Goal: Task Accomplishment & Management: Complete application form

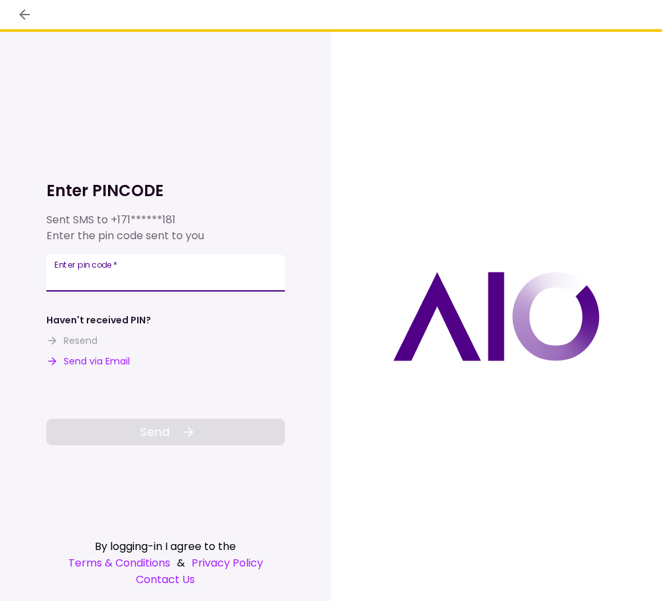
click at [151, 281] on input "Enter pin code   *" at bounding box center [165, 272] width 238 height 37
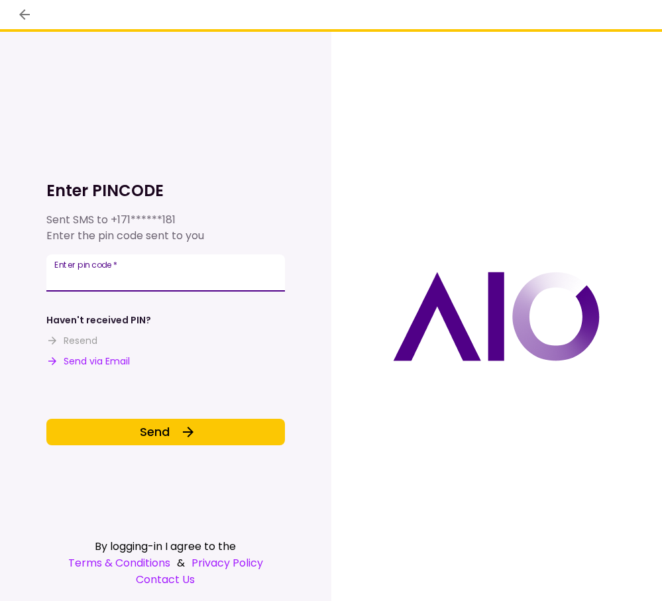
type input "******"
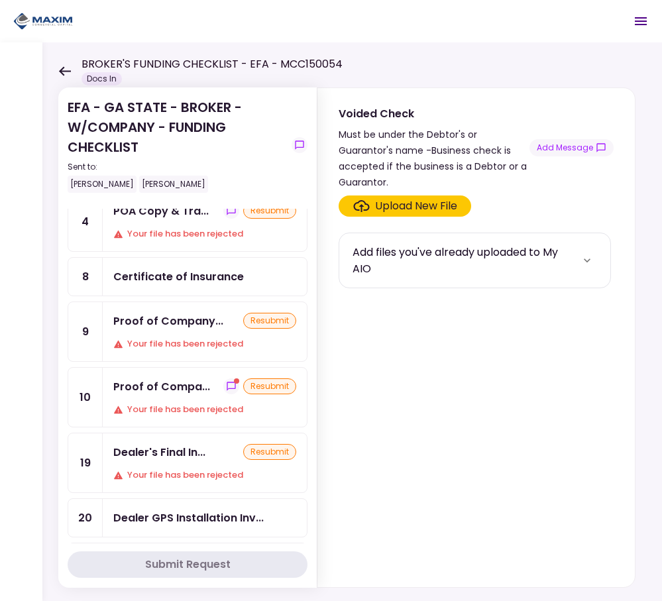
scroll to position [331, 0]
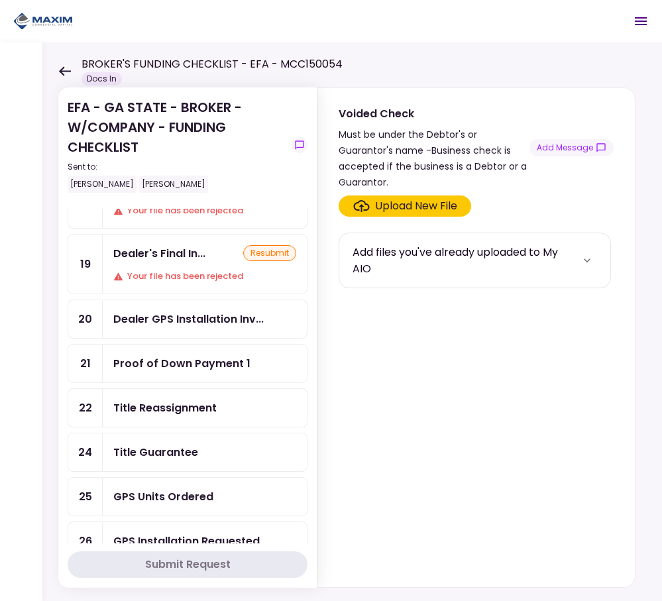
click at [209, 407] on div "Title Reassignment" at bounding box center [164, 407] width 103 height 17
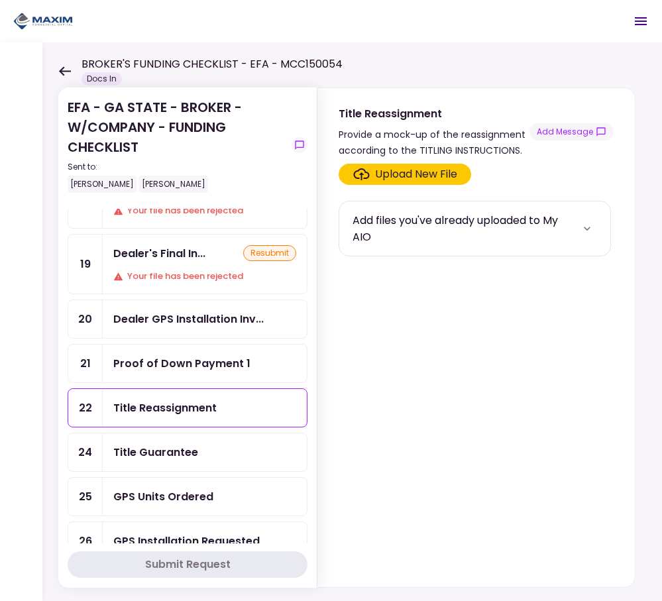
click at [434, 174] on div "Upload New File" at bounding box center [416, 174] width 82 height 16
click at [0, 0] on input "Upload New File" at bounding box center [0, 0] width 0 height 0
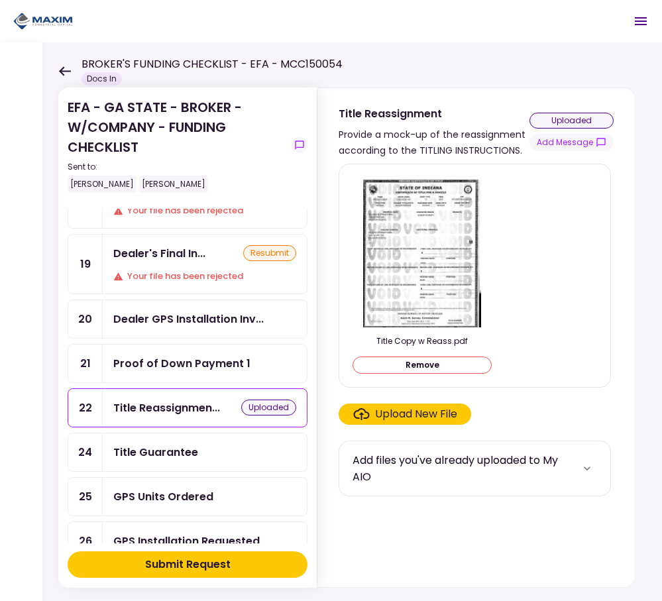
click at [236, 457] on div "Title Guarantee" at bounding box center [204, 452] width 183 height 17
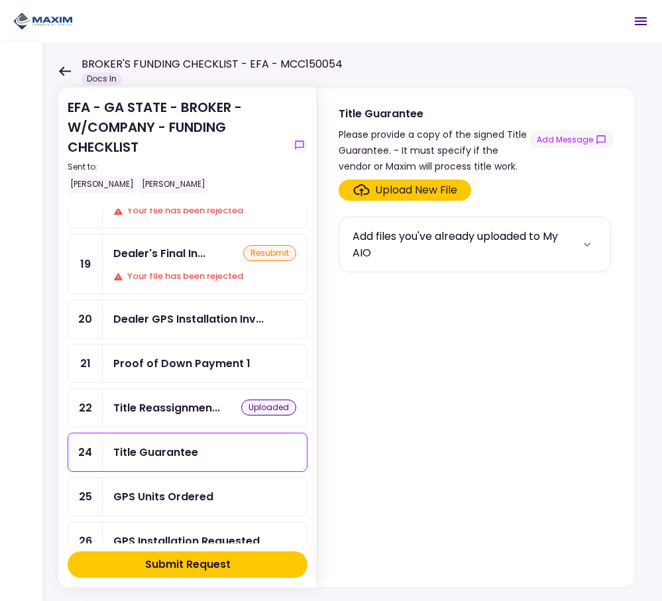
click at [389, 191] on div "Upload New File" at bounding box center [416, 190] width 82 height 16
click at [0, 0] on input "Upload New File" at bounding box center [0, 0] width 0 height 0
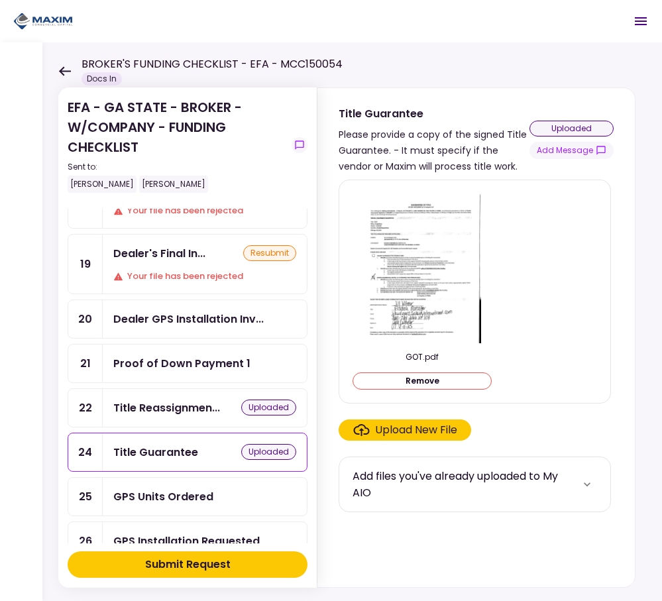
scroll to position [530, 0]
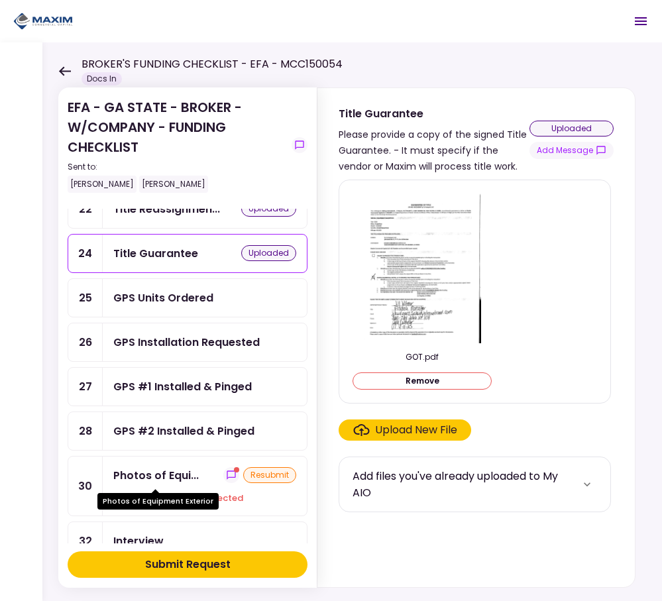
click at [144, 482] on div "Photos of Equi..." at bounding box center [155, 475] width 85 height 17
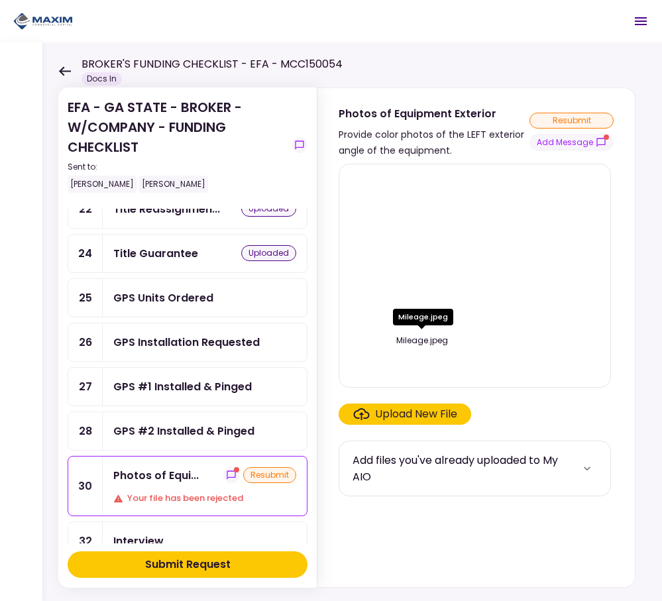
click at [443, 323] on div "Mileage.jpeg" at bounding box center [423, 317] width 60 height 17
click at [393, 413] on div "Upload New File" at bounding box center [416, 414] width 82 height 16
click at [0, 0] on input "Upload New File" at bounding box center [0, 0] width 0 height 0
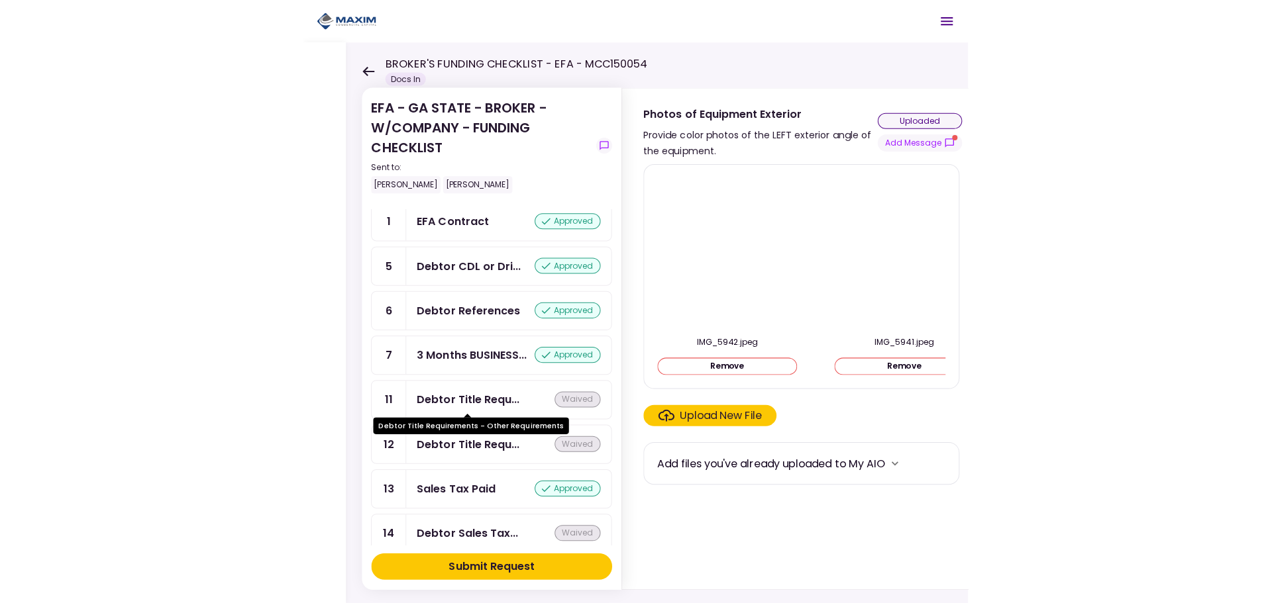
scroll to position [662, 0]
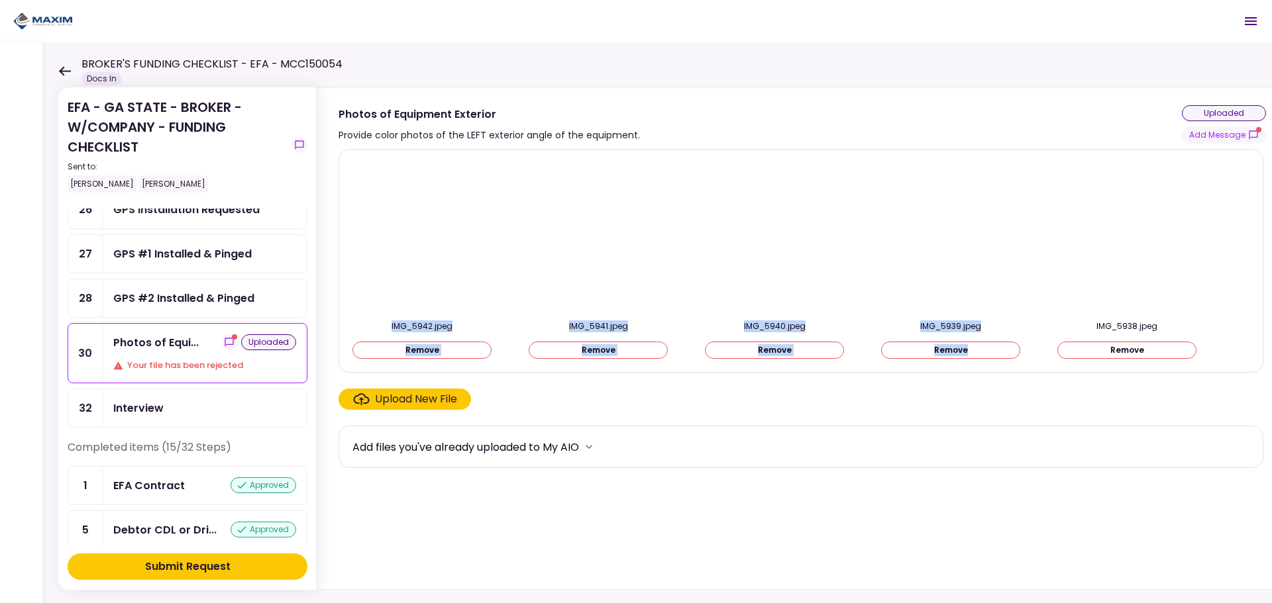
drag, startPoint x: 1211, startPoint y: 248, endPoint x: 346, endPoint y: 256, distance: 864.5
click at [340, 274] on div "IMG_5942.jpeg Remove IMG_5941.jpeg Remove IMG_5940.jpeg Remove IMG_5939.jpeg Re…" at bounding box center [800, 261] width 925 height 224
click at [504, 133] on div "Provide color photos of the LEFT exterior angle of the equipment." at bounding box center [488, 135] width 301 height 16
click at [661, 339] on div "IMG_5942.jpeg Remove IMG_5941.jpeg Remove IMG_5940.jpeg Remove IMG_5939.jpeg Re…" at bounding box center [800, 260] width 897 height 201
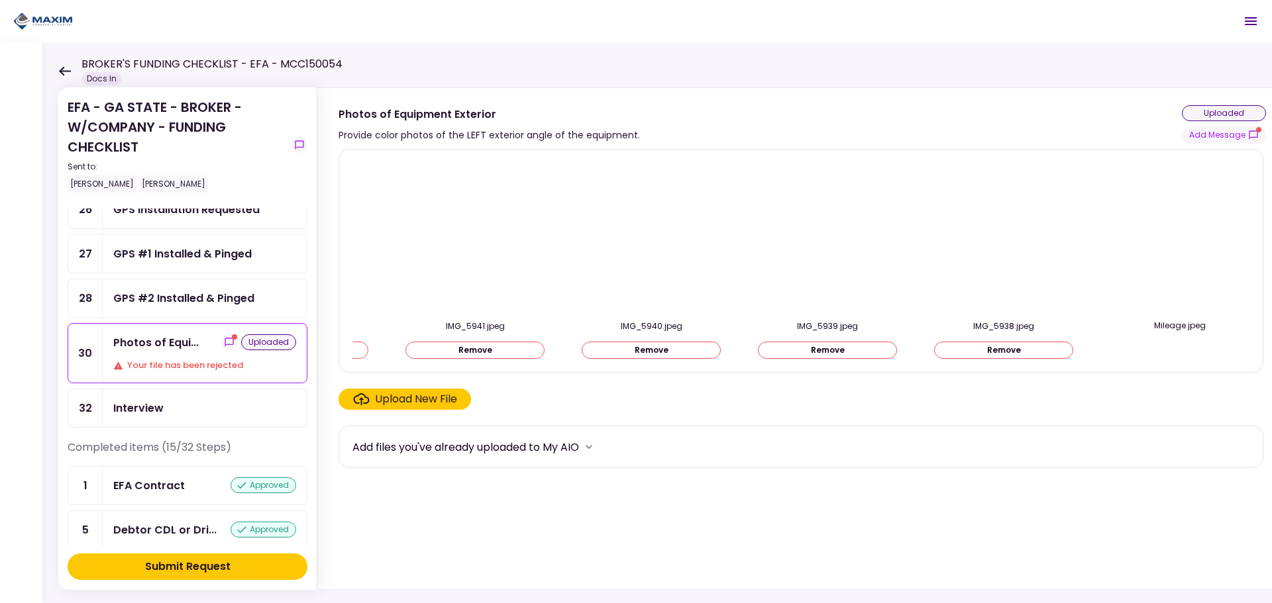
click at [661, 236] on img at bounding box center [1180, 236] width 0 height 0
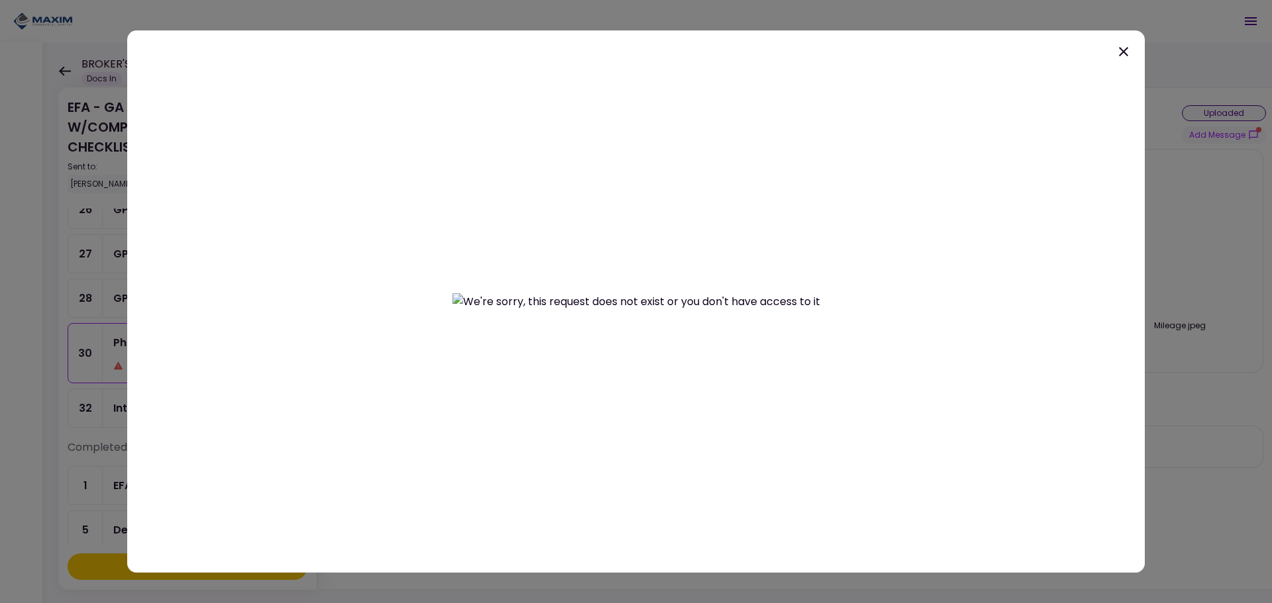
click at [661, 52] on icon at bounding box center [1123, 52] width 16 height 16
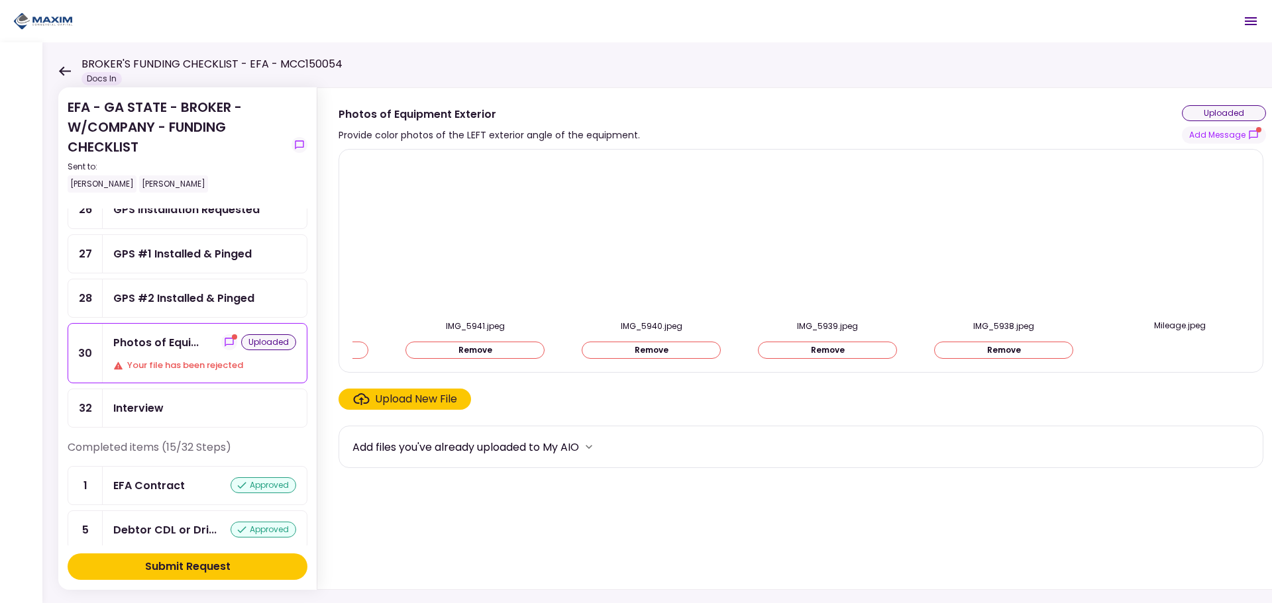
click at [147, 394] on div "Interview" at bounding box center [205, 408] width 204 height 38
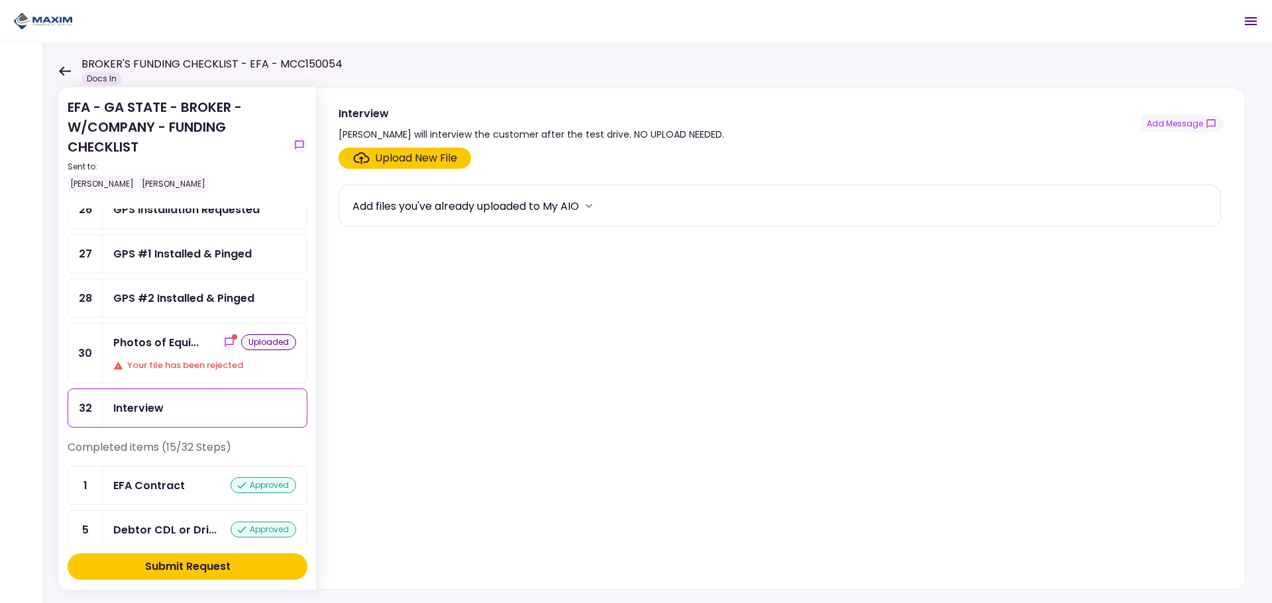
click at [195, 303] on div "GPS #2 Installed & Pinged" at bounding box center [183, 298] width 141 height 17
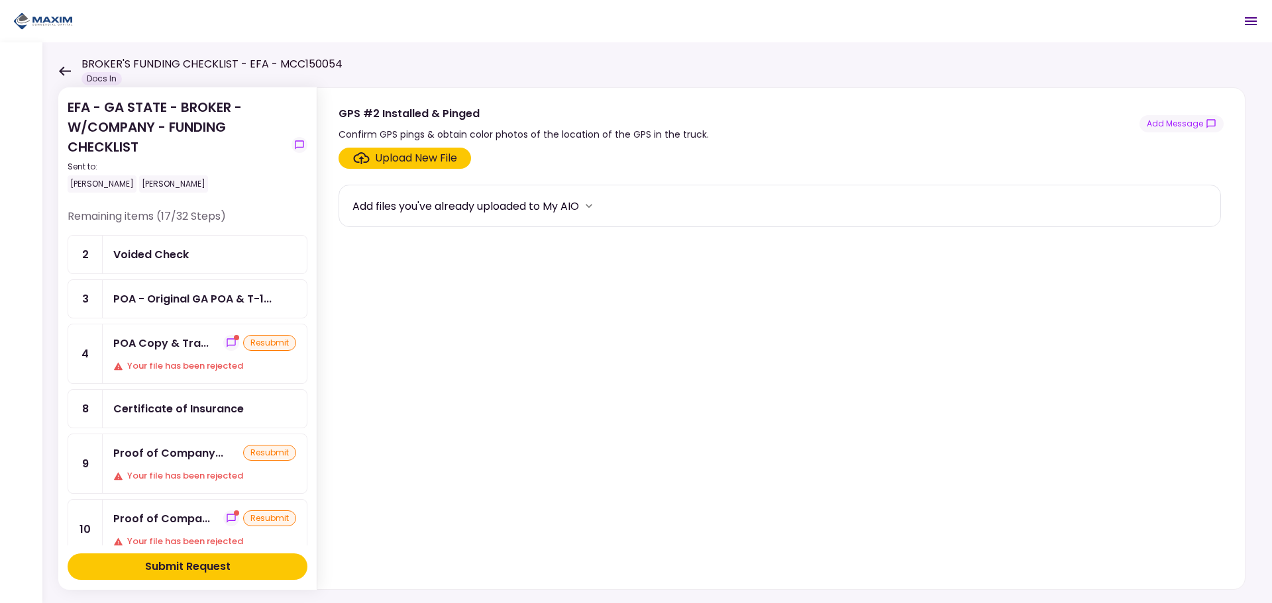
click at [221, 250] on div "Voided Check" at bounding box center [204, 254] width 183 height 17
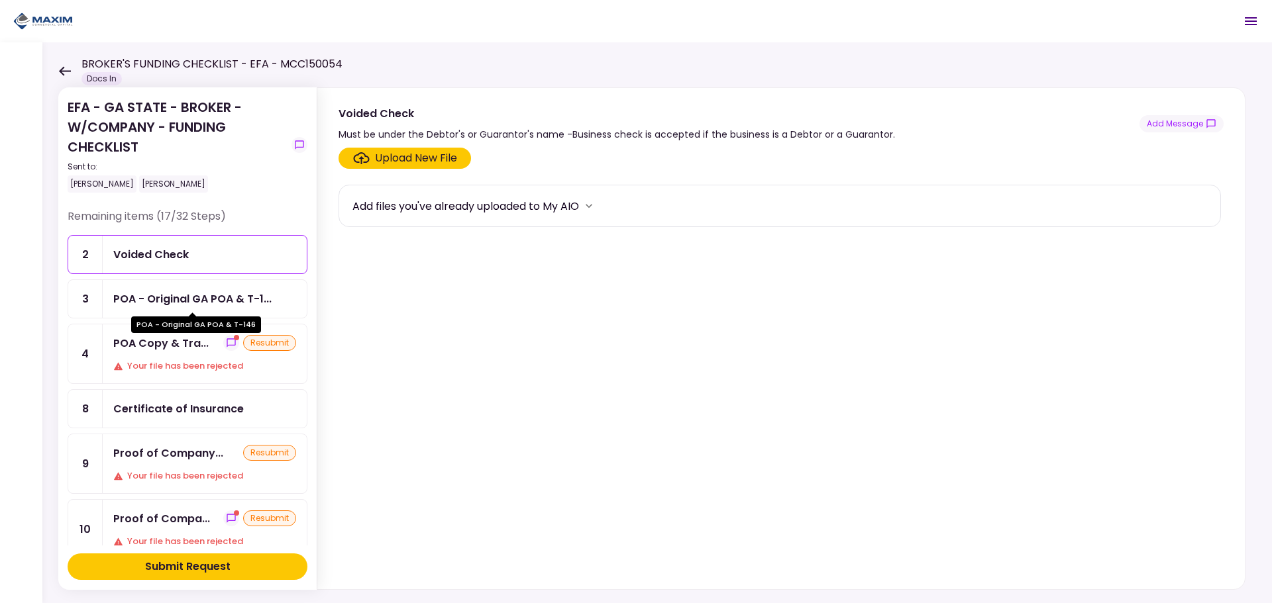
click at [211, 294] on div "POA - Original GA POA & T-1..." at bounding box center [192, 299] width 158 height 17
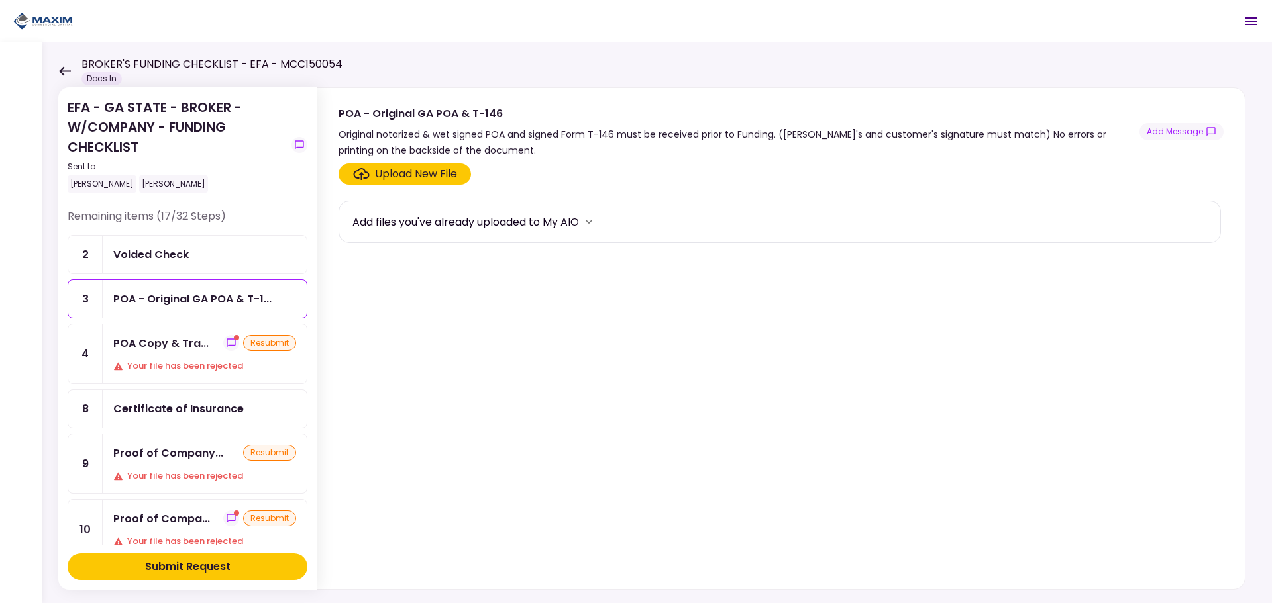
click at [191, 355] on div "POA Copy & Tra... resubmit Your file has been rejected" at bounding box center [205, 354] width 204 height 59
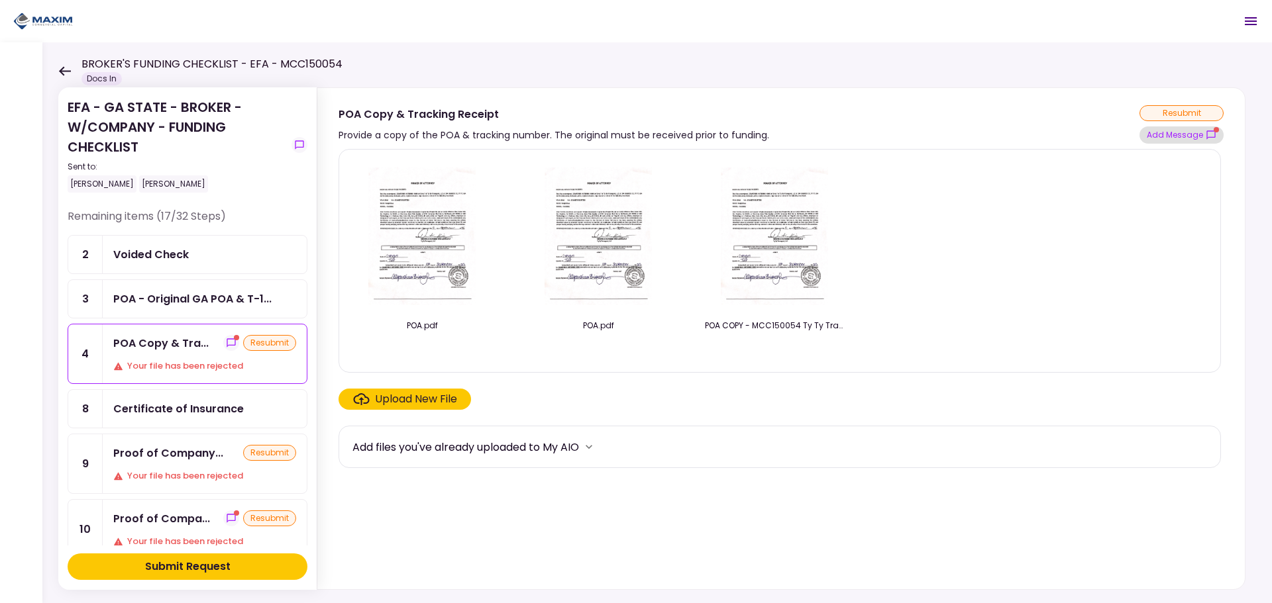
click at [661, 134] on button "Add Message" at bounding box center [1181, 135] width 84 height 17
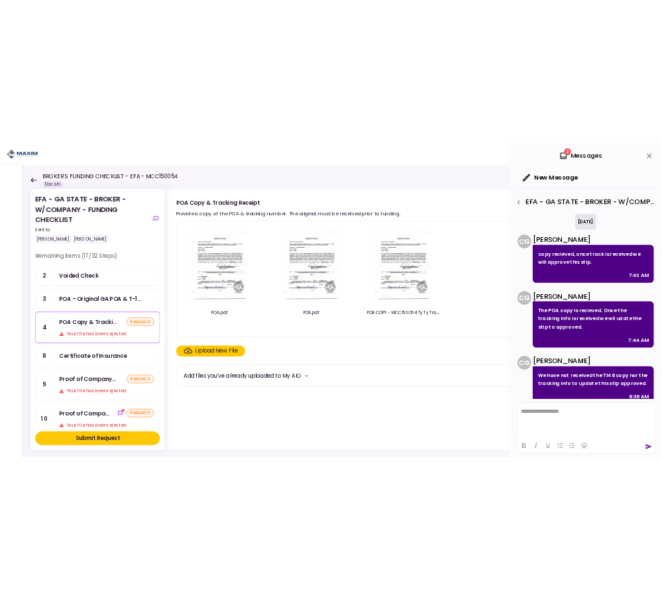
scroll to position [125, 0]
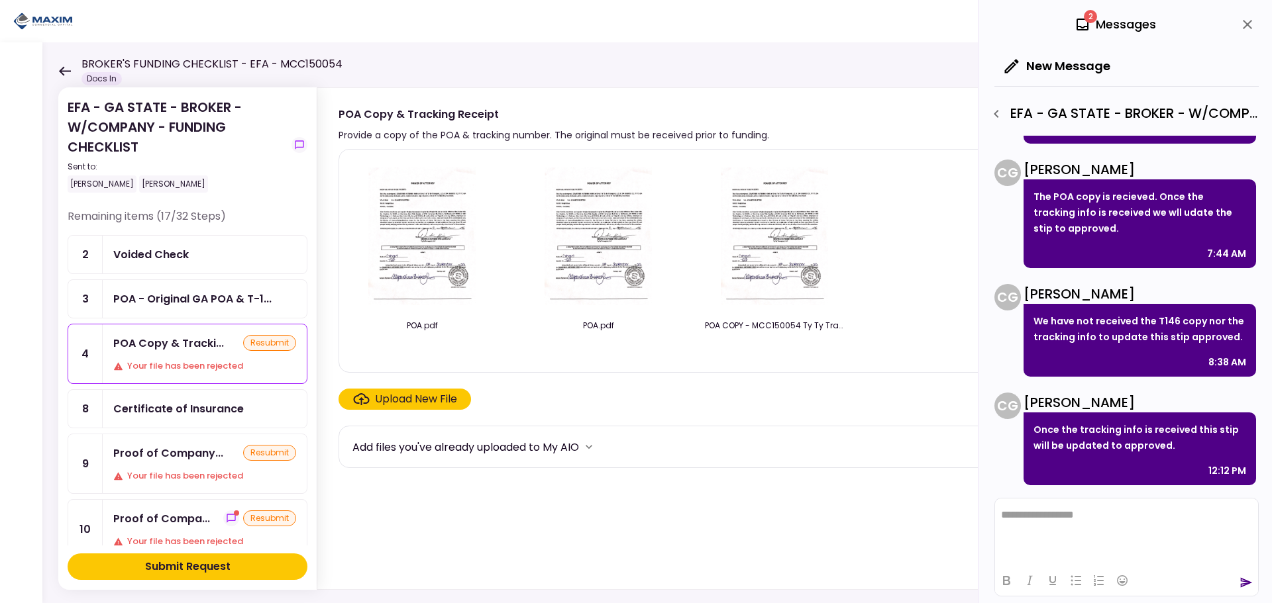
click at [661, 503] on section "POA.pdf POA.pdf POA COPY - MCC150054 Ty Ty Transport, LLC [DATE]pdf Upload New …" at bounding box center [780, 366] width 885 height 435
click at [188, 424] on div "Certificate of Insurance" at bounding box center [205, 409] width 204 height 38
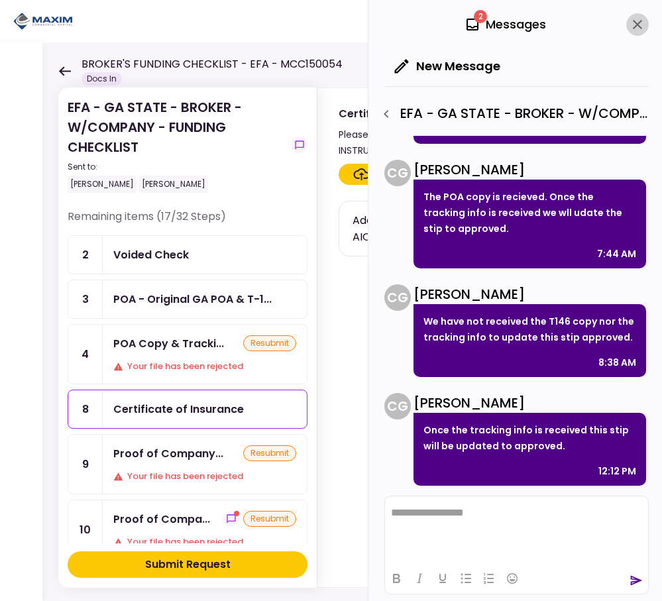
click at [641, 26] on icon "close" at bounding box center [637, 25] width 16 height 16
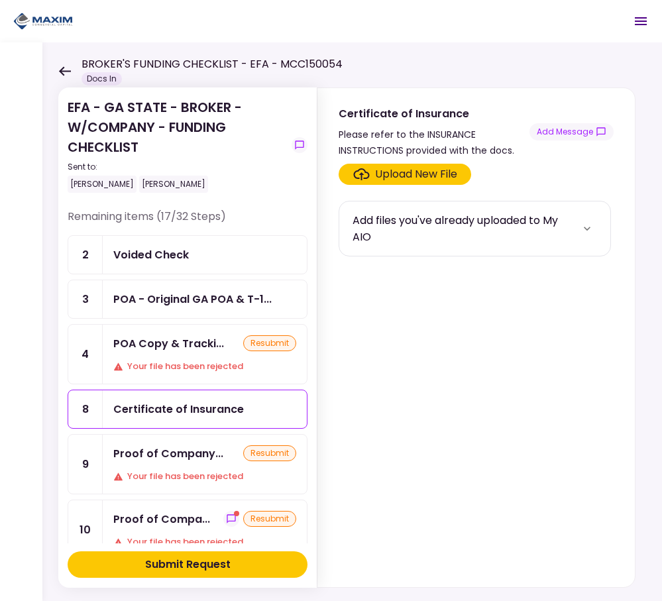
scroll to position [132, 0]
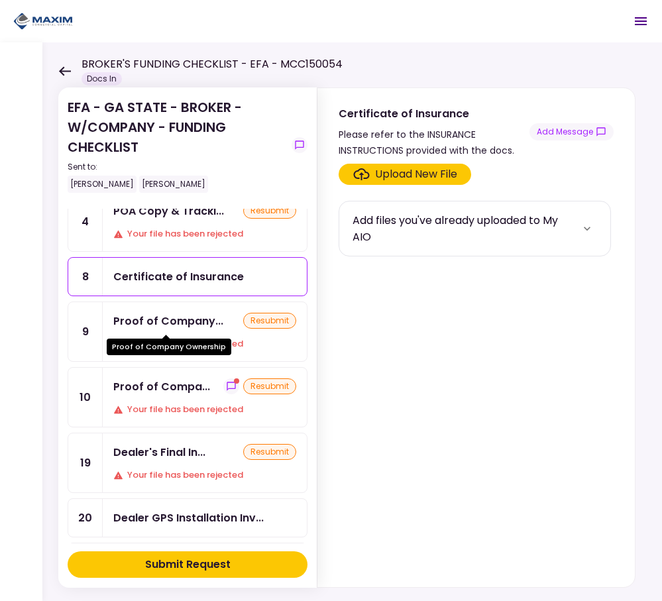
click at [172, 319] on div "Proof of Company..." at bounding box center [168, 321] width 110 height 17
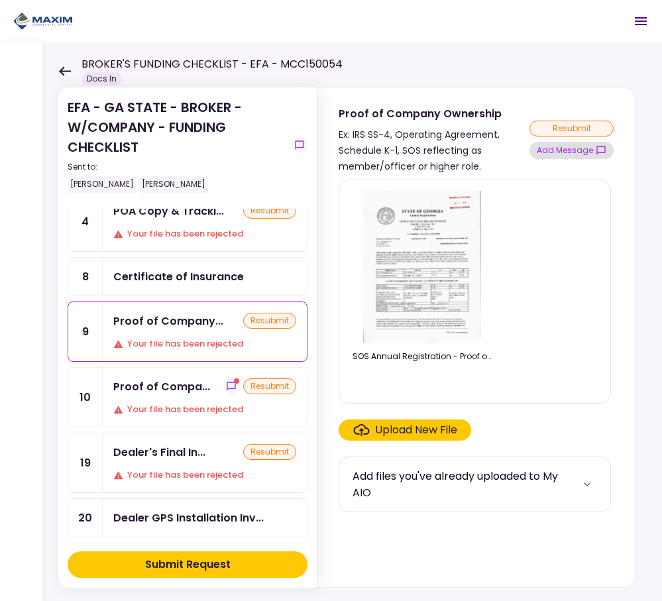
click at [569, 152] on button "Add Message" at bounding box center [571, 150] width 84 height 17
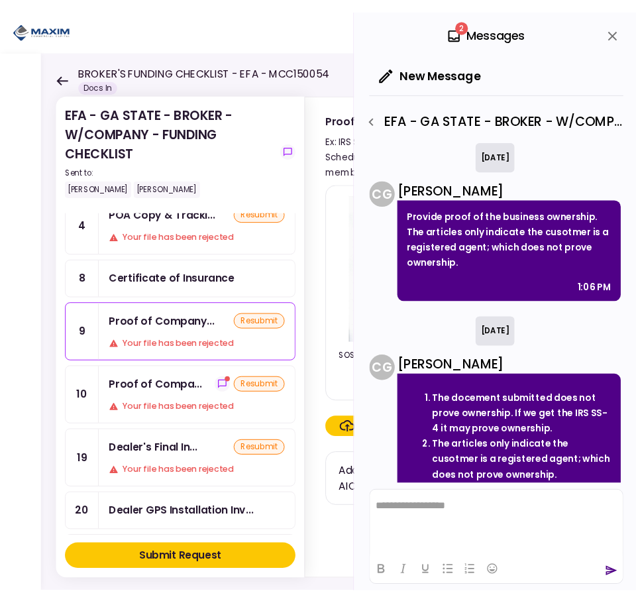
scroll to position [37, 0]
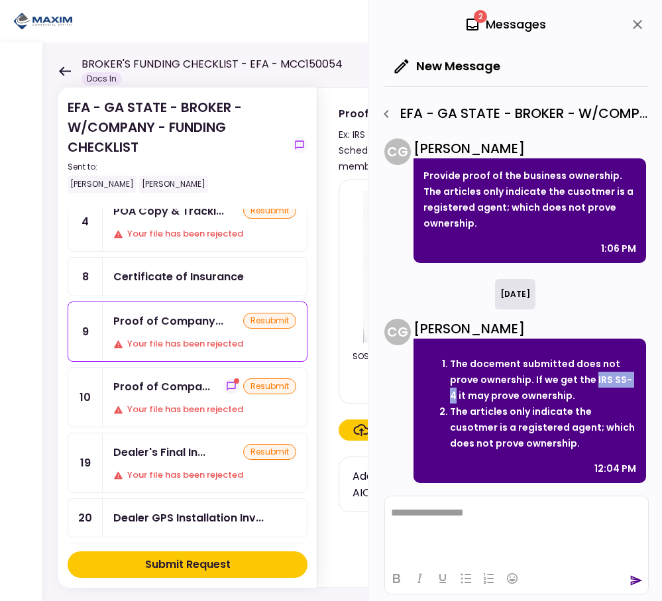
drag, startPoint x: 592, startPoint y: 380, endPoint x: 630, endPoint y: 379, distance: 37.8
click at [630, 379] on li "The docement submitted does not prove ownership. If we get the IRS SS-4 it may …" at bounding box center [543, 380] width 186 height 48
copy li "IRS SS-4"
drag, startPoint x: 480, startPoint y: 222, endPoint x: 423, endPoint y: 168, distance: 78.3
click at [423, 168] on div "Provide proof of the business ownership. The articles only indicate the cusotme…" at bounding box center [529, 210] width 232 height 105
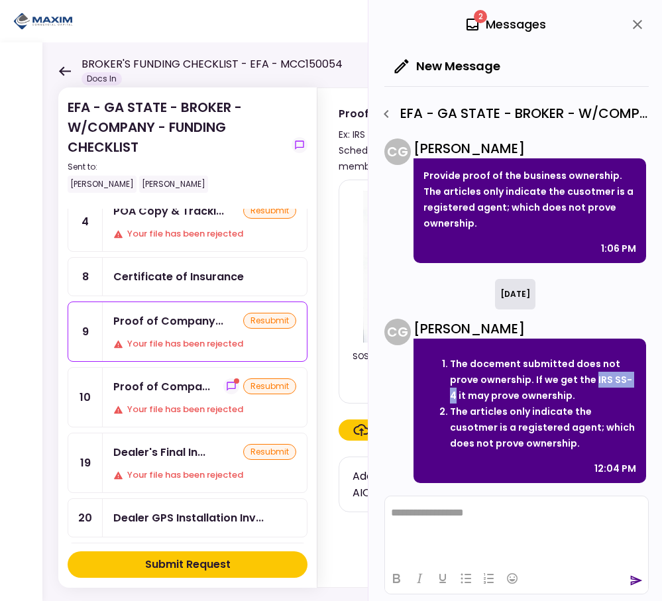
click at [463, 213] on p "Provide proof of the business ownership. The articles only indicate the cusotme…" at bounding box center [529, 200] width 213 height 64
drag, startPoint x: 419, startPoint y: 191, endPoint x: 475, endPoint y: 224, distance: 64.8
click at [475, 224] on div "Provide proof of the business ownership. The articles only indicate the cusotme…" at bounding box center [529, 210] width 232 height 105
copy p "The articles only indicate the cusotmer is a registered agent; which does not p…"
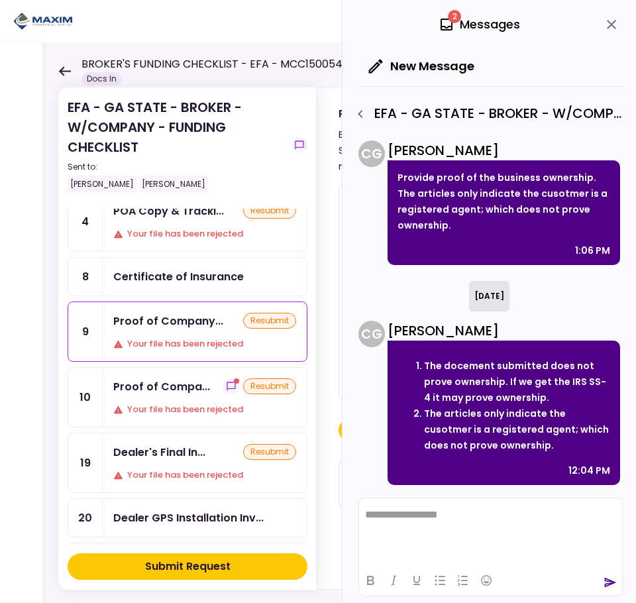
scroll to position [35, 0]
drag, startPoint x: 445, startPoint y: 18, endPoint x: 449, endPoint y: 31, distance: 13.8
click at [445, 19] on icon at bounding box center [447, 25] width 16 height 16
click at [484, 23] on div "2 Messages" at bounding box center [479, 25] width 81 height 20
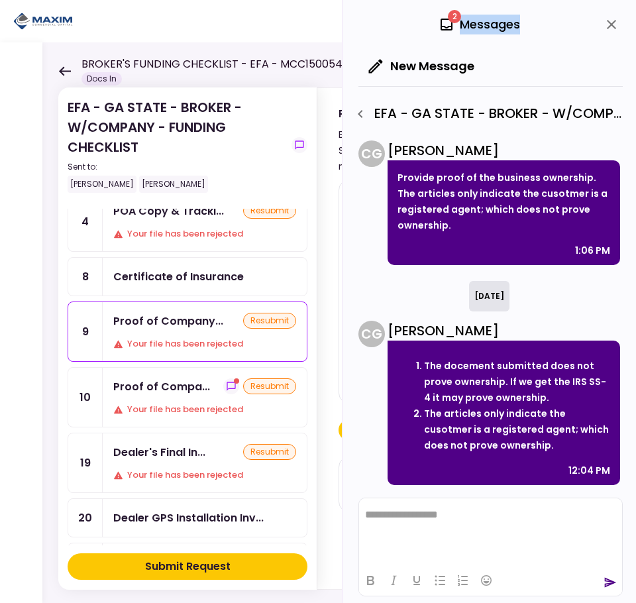
click at [199, 276] on div "Certificate of Insurance" at bounding box center [178, 276] width 130 height 17
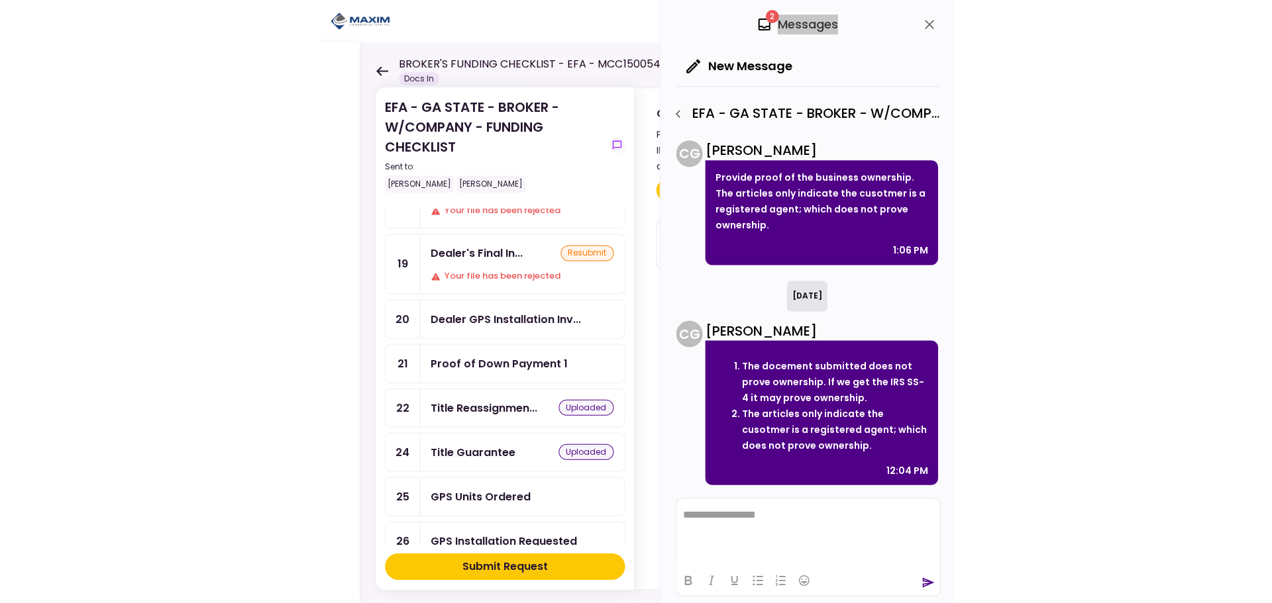
scroll to position [397, 0]
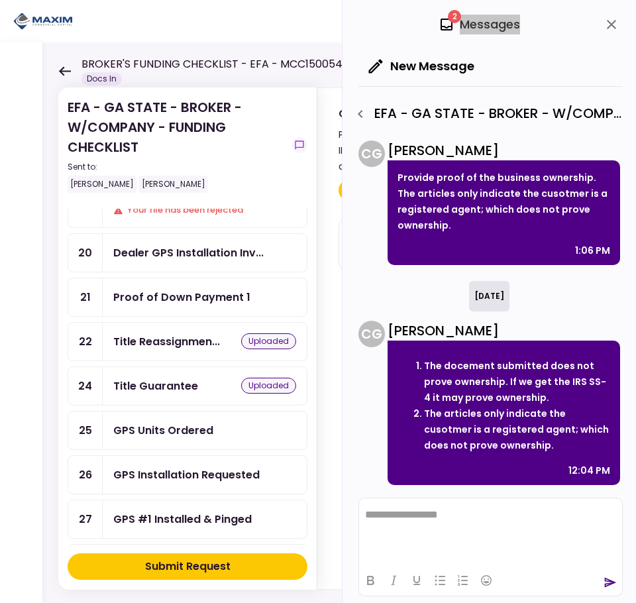
click at [178, 434] on div "GPS Units Ordered" at bounding box center [163, 430] width 100 height 17
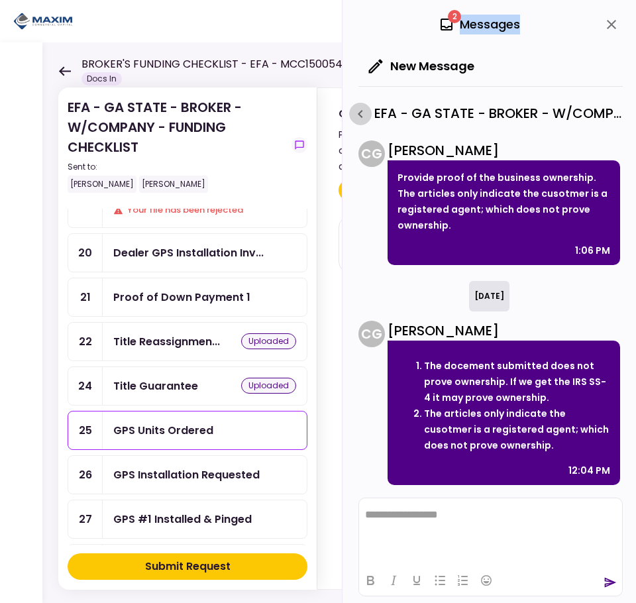
click at [364, 113] on icon "button" at bounding box center [360, 114] width 16 height 16
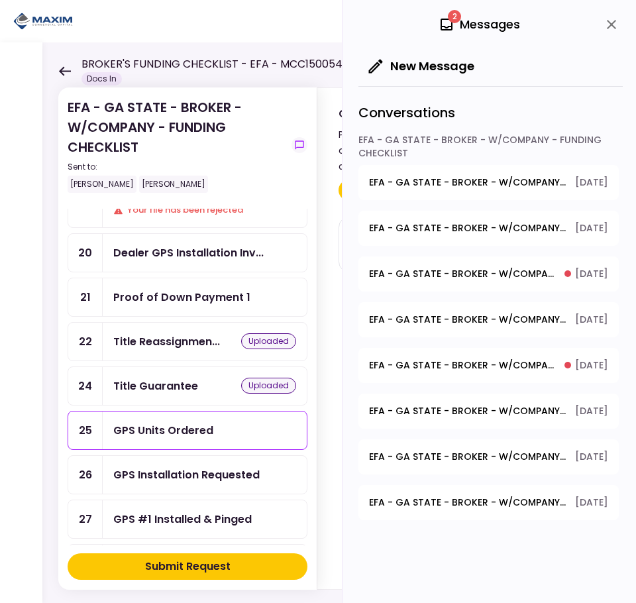
click at [334, 173] on section "GPS Units Ordered Provide the complete shipping & contact info. MUST Confirm if…" at bounding box center [462, 131] width 291 height 86
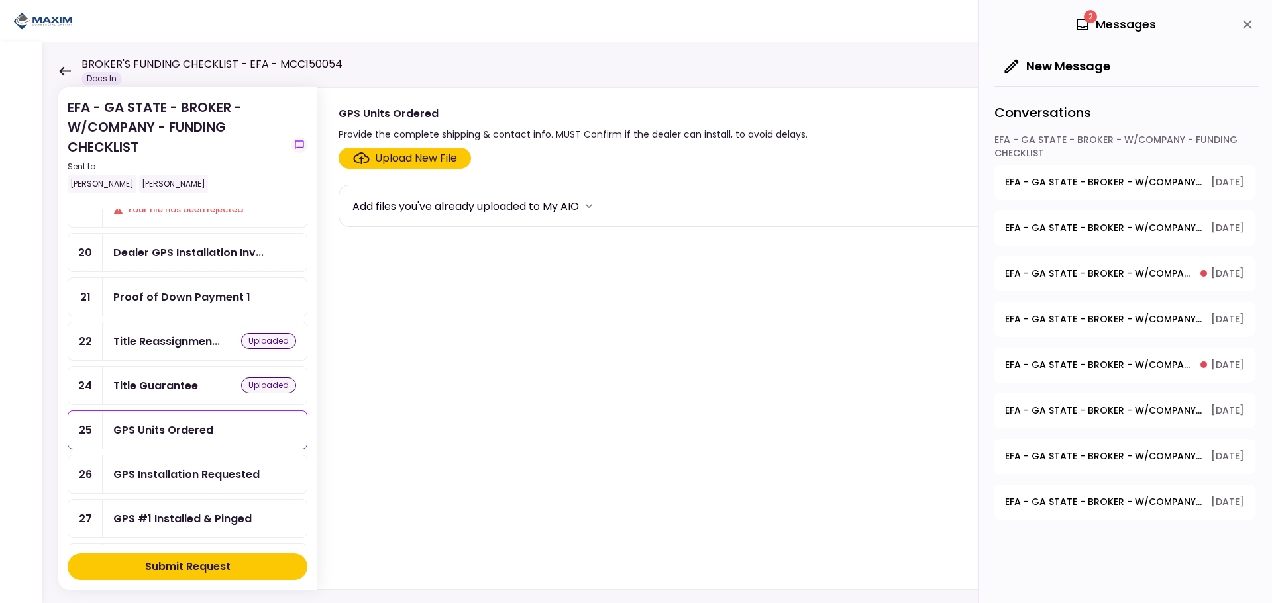
click at [661, 321] on section "Upload New File Add files you've already uploaded to My AIO" at bounding box center [780, 366] width 885 height 437
click at [211, 427] on div "GPS Units Ordered" at bounding box center [163, 430] width 100 height 17
click at [661, 30] on icon "close" at bounding box center [1247, 25] width 16 height 16
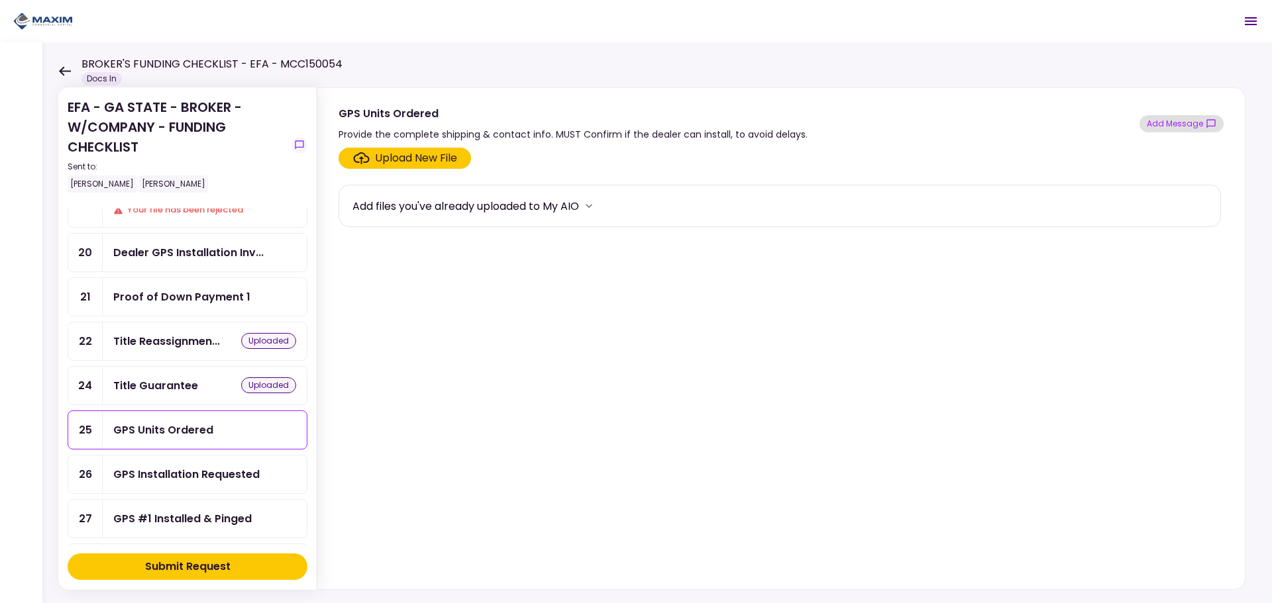
click at [661, 125] on button "Add Message" at bounding box center [1181, 123] width 84 height 17
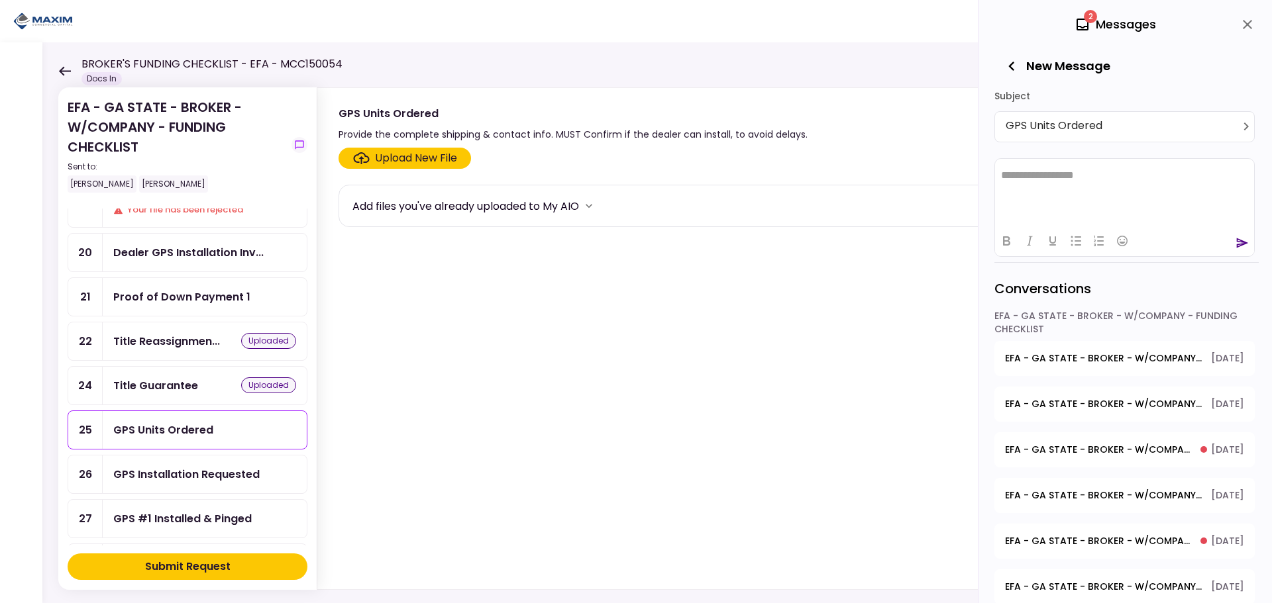
click at [185, 477] on div "GPS Installation Requested" at bounding box center [186, 474] width 146 height 17
click at [661, 374] on section "Upload New File Add files you've already uploaded to My AIO" at bounding box center [780, 366] width 885 height 437
click at [183, 531] on div "GPS #1 Installed & Pinged" at bounding box center [205, 519] width 204 height 38
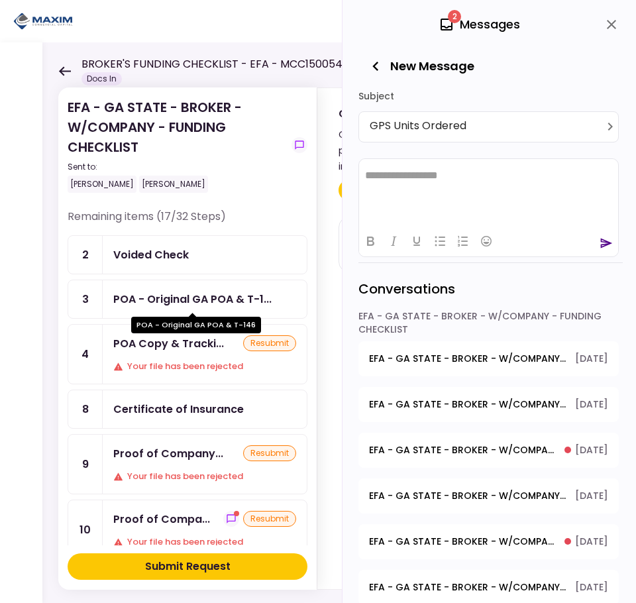
click at [184, 292] on div "POA - Original GA POA & T-1..." at bounding box center [192, 299] width 158 height 17
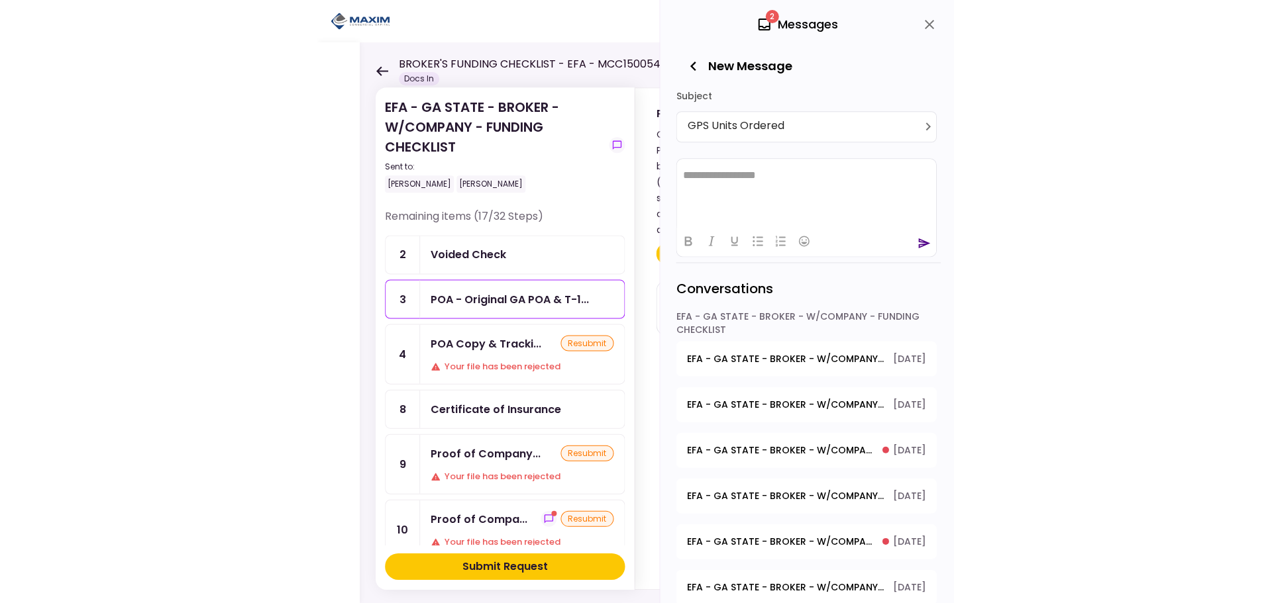
scroll to position [199, 0]
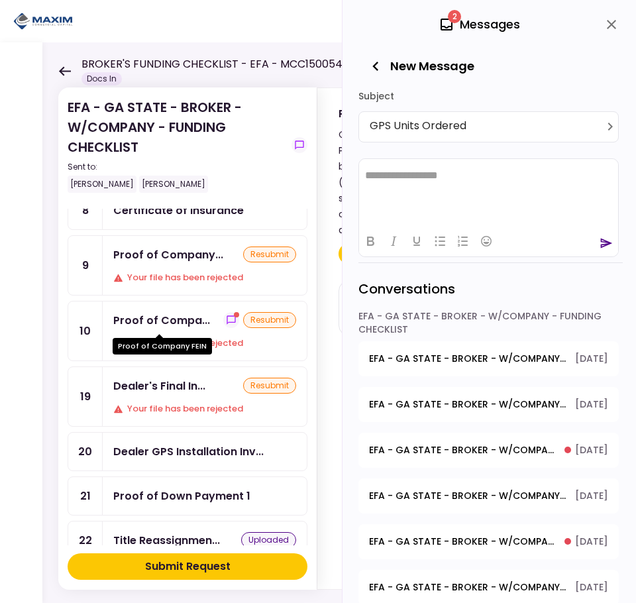
click at [174, 321] on div "Proof of Compa..." at bounding box center [161, 320] width 97 height 17
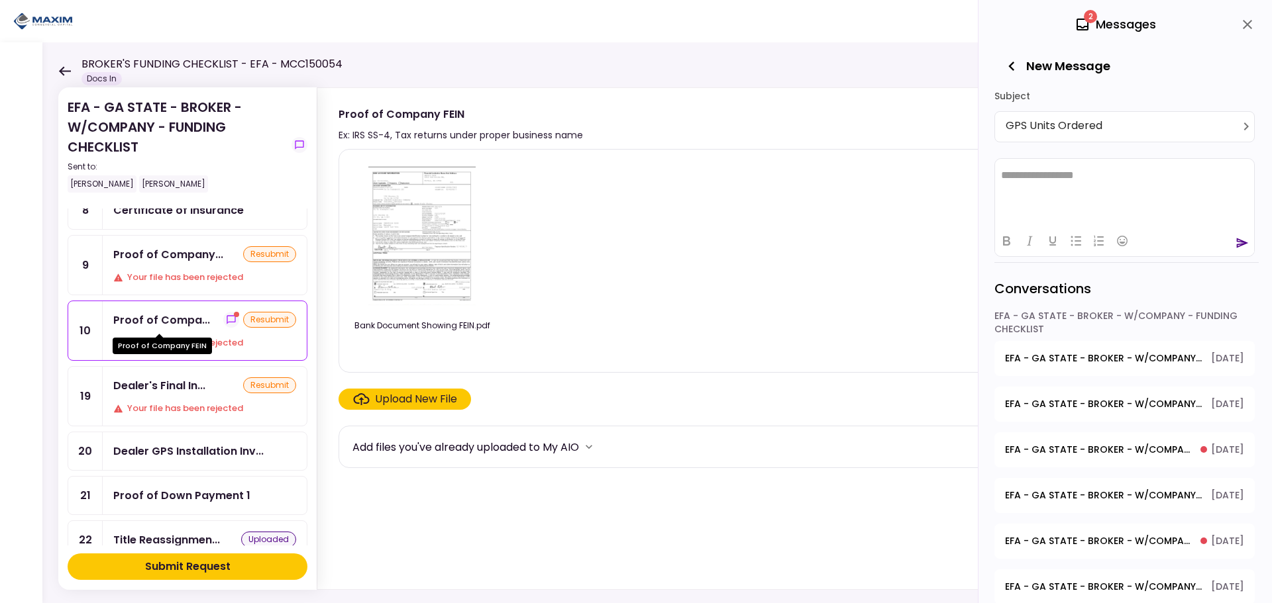
click at [195, 323] on div "Proof of Compa..." at bounding box center [161, 320] width 97 height 17
click at [661, 23] on icon "close" at bounding box center [1247, 25] width 16 height 16
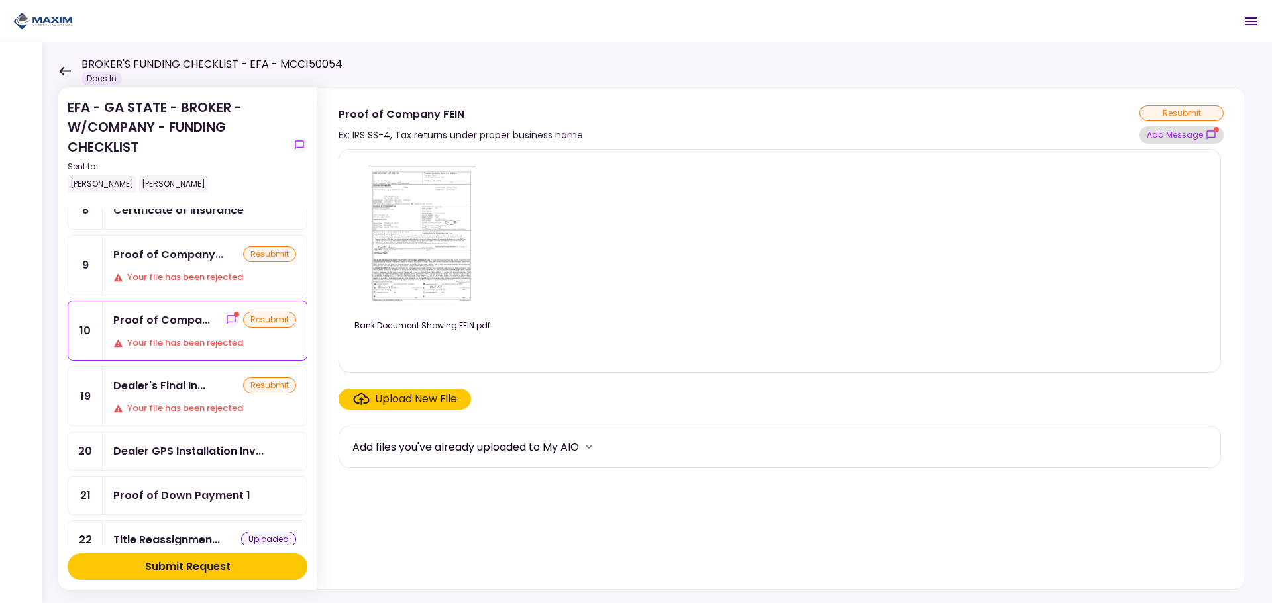
click at [661, 141] on button "Add Message" at bounding box center [1181, 135] width 84 height 17
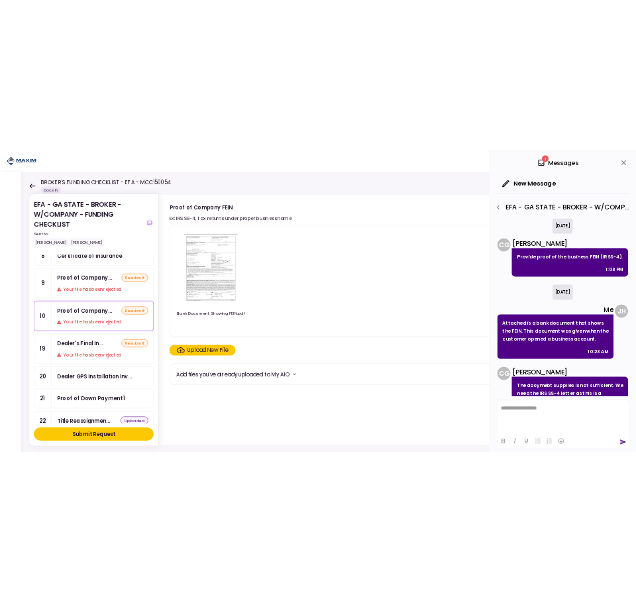
scroll to position [56, 0]
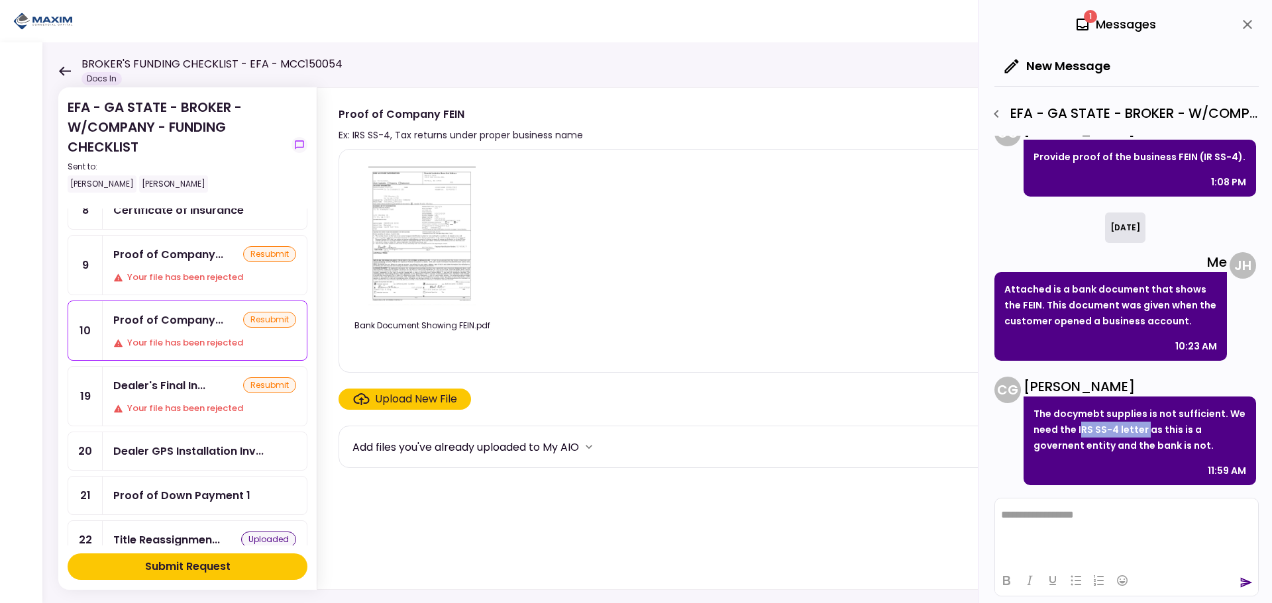
drag, startPoint x: 1145, startPoint y: 429, endPoint x: 1078, endPoint y: 431, distance: 66.3
click at [661, 431] on p "The docymebt supplies is not sufficient. We need the IRS SS-4 letter as this is…" at bounding box center [1139, 430] width 213 height 48
click at [661, 429] on p "The docymebt supplies is not sufficient. We need the IRS SS-4 letter as this is…" at bounding box center [1139, 430] width 213 height 48
drag, startPoint x: 1077, startPoint y: 429, endPoint x: 1208, endPoint y: 447, distance: 131.7
click at [661, 447] on p "The docymebt supplies is not sufficient. We need the IRS SS-4 letter as this is…" at bounding box center [1139, 430] width 213 height 48
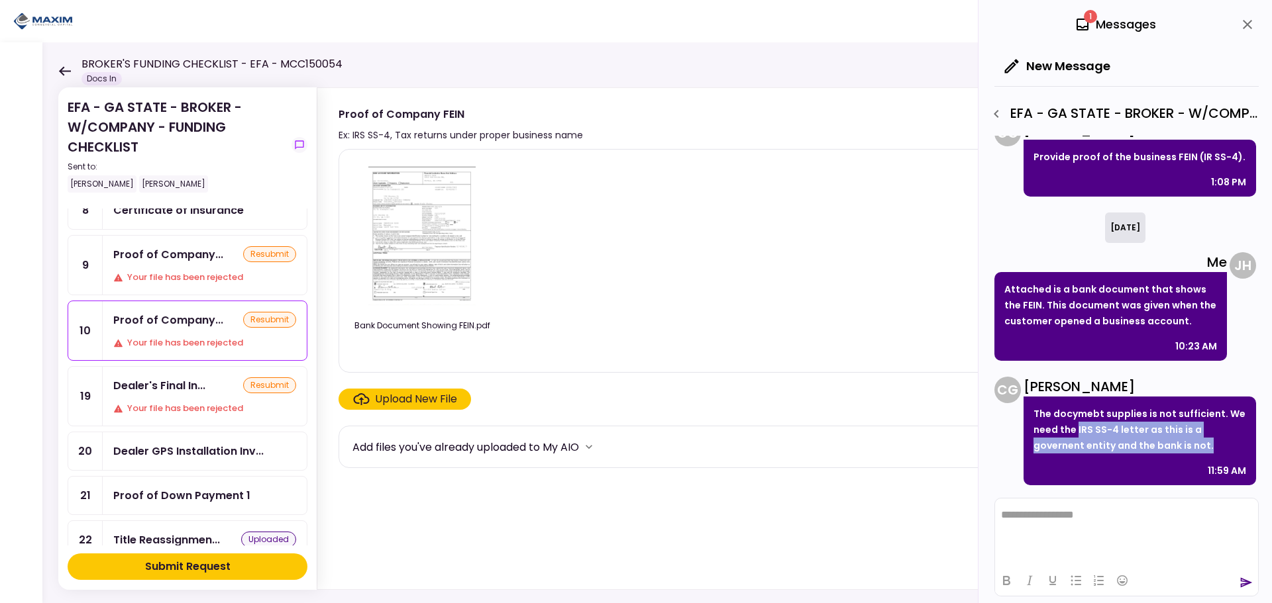
copy p "IRS SS-4 letter as this is a governent entity and the bank is not."
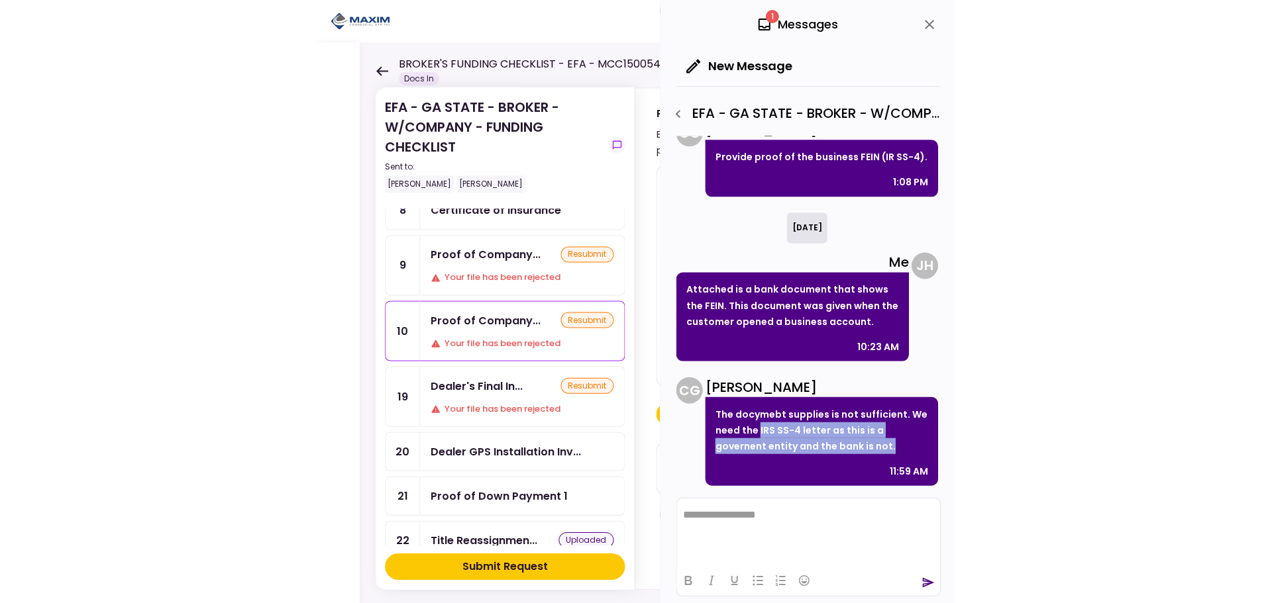
scroll to position [0, 0]
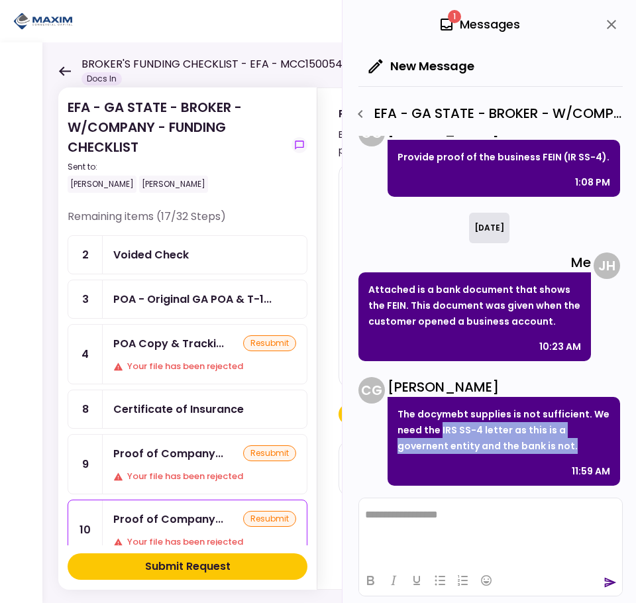
click at [198, 260] on div "Voided Check" at bounding box center [204, 254] width 183 height 17
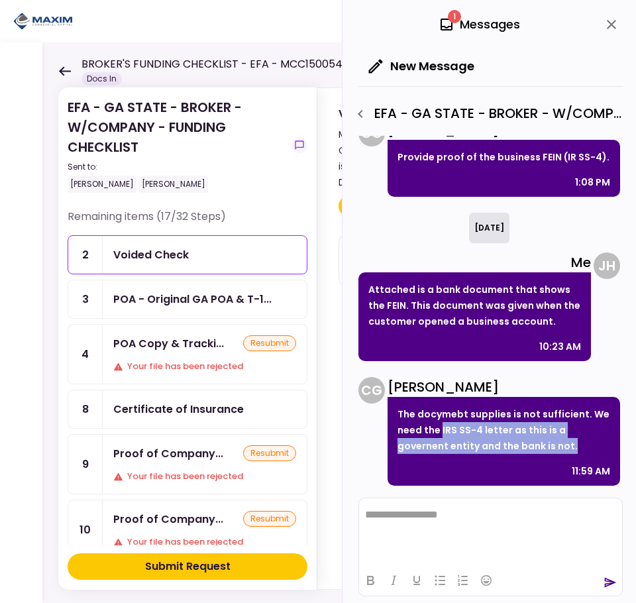
click at [164, 247] on div "Voided Check" at bounding box center [151, 254] width 76 height 17
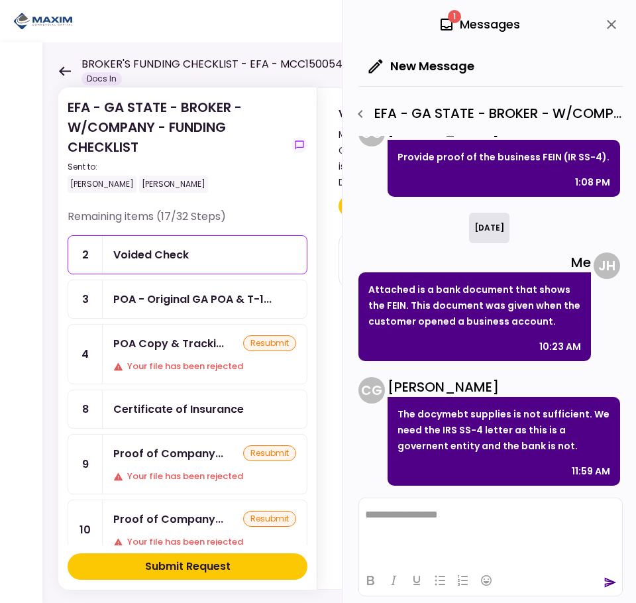
click at [321, 26] on header "**********" at bounding box center [318, 21] width 636 height 42
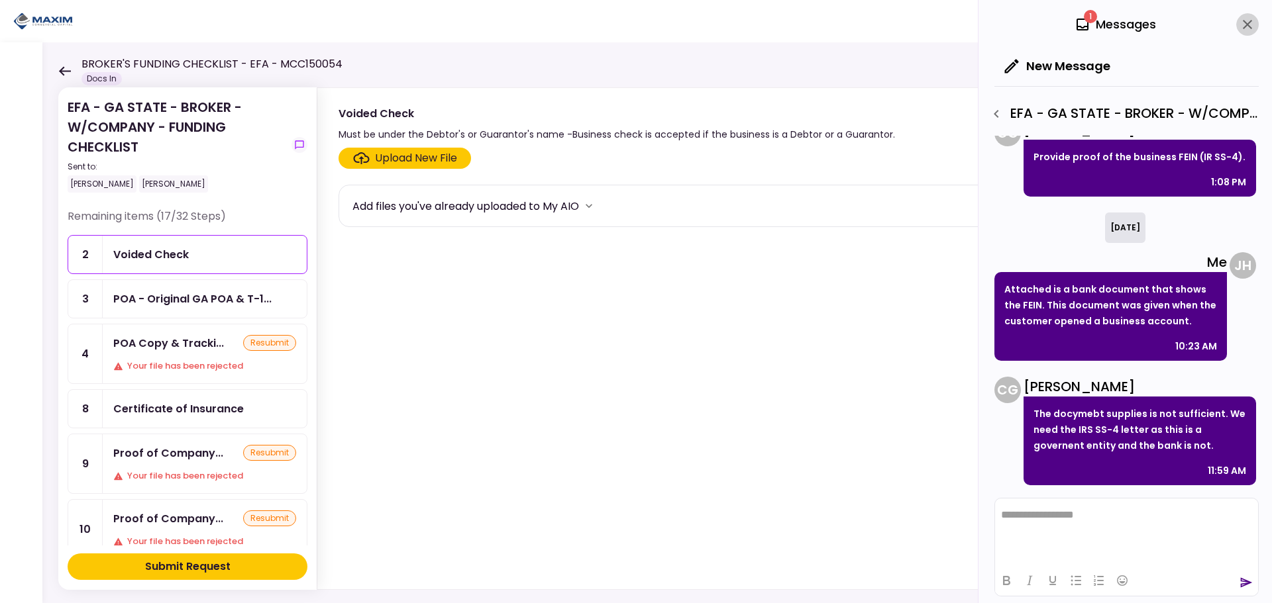
click at [661, 23] on icon "close" at bounding box center [1247, 24] width 9 height 9
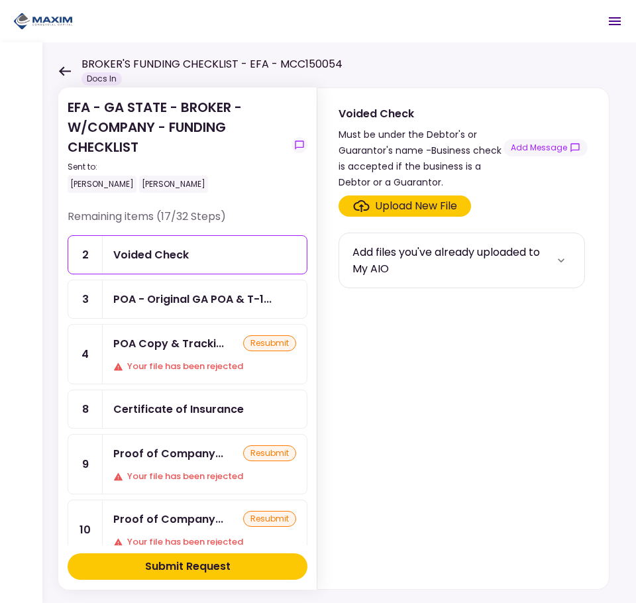
click at [386, 205] on div "Upload New File" at bounding box center [416, 206] width 82 height 16
click at [0, 0] on input "Upload New File" at bounding box center [0, 0] width 0 height 0
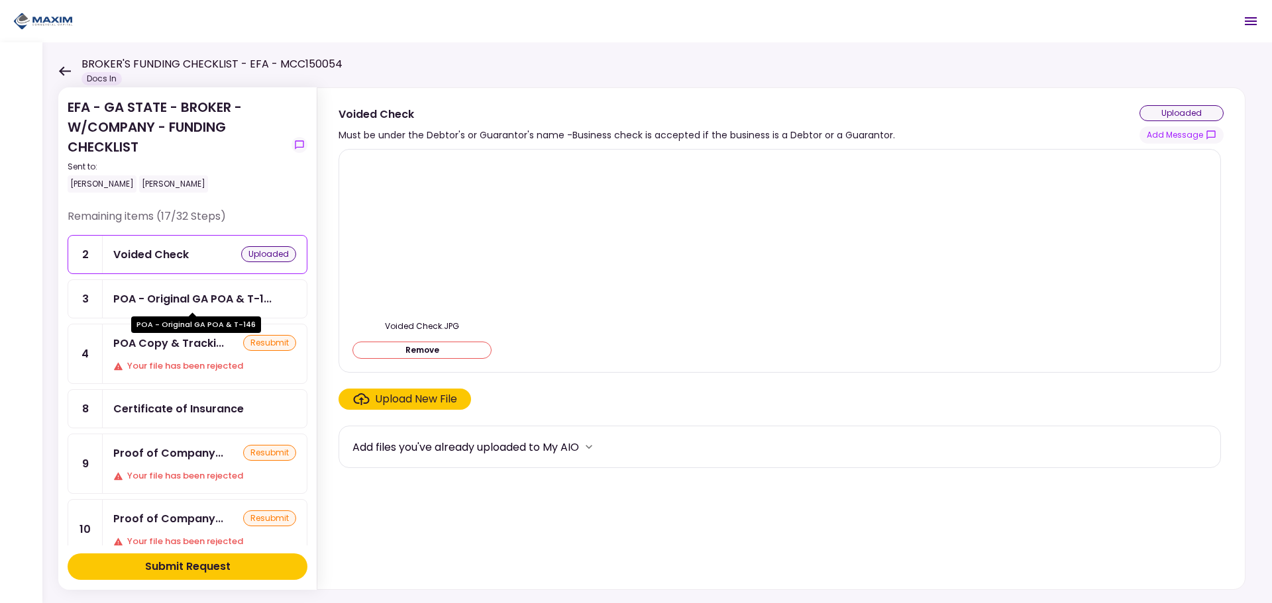
click at [208, 296] on div "POA - Original GA POA & T-1..." at bounding box center [192, 299] width 158 height 17
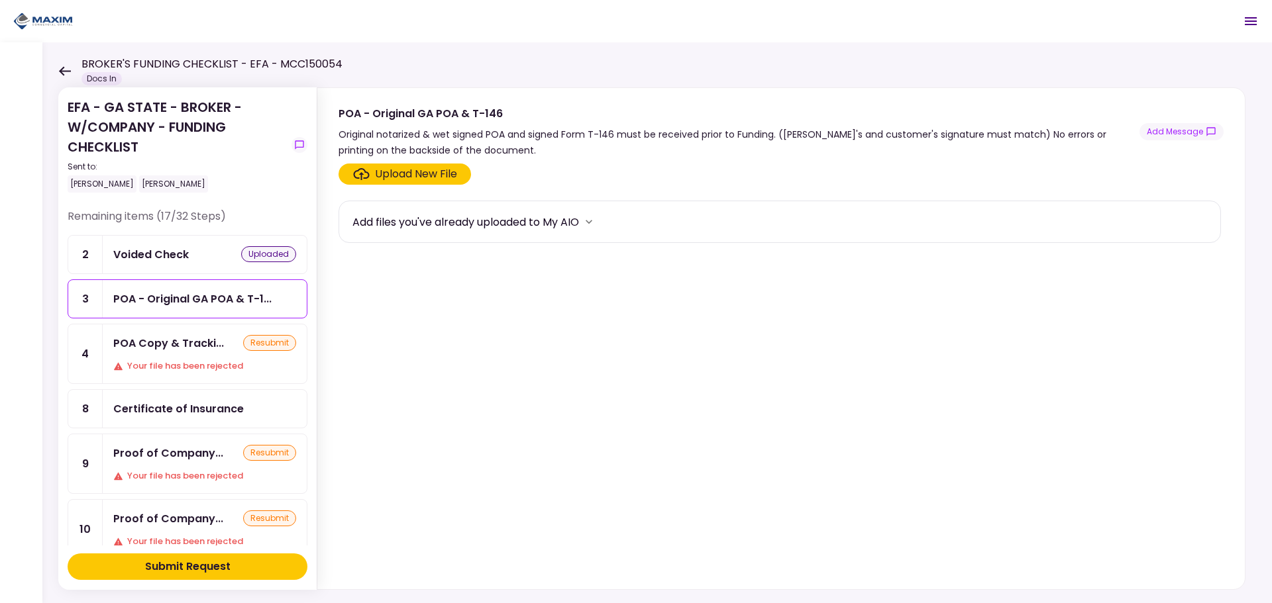
click at [219, 256] on div "Voided Check uploaded" at bounding box center [204, 254] width 183 height 17
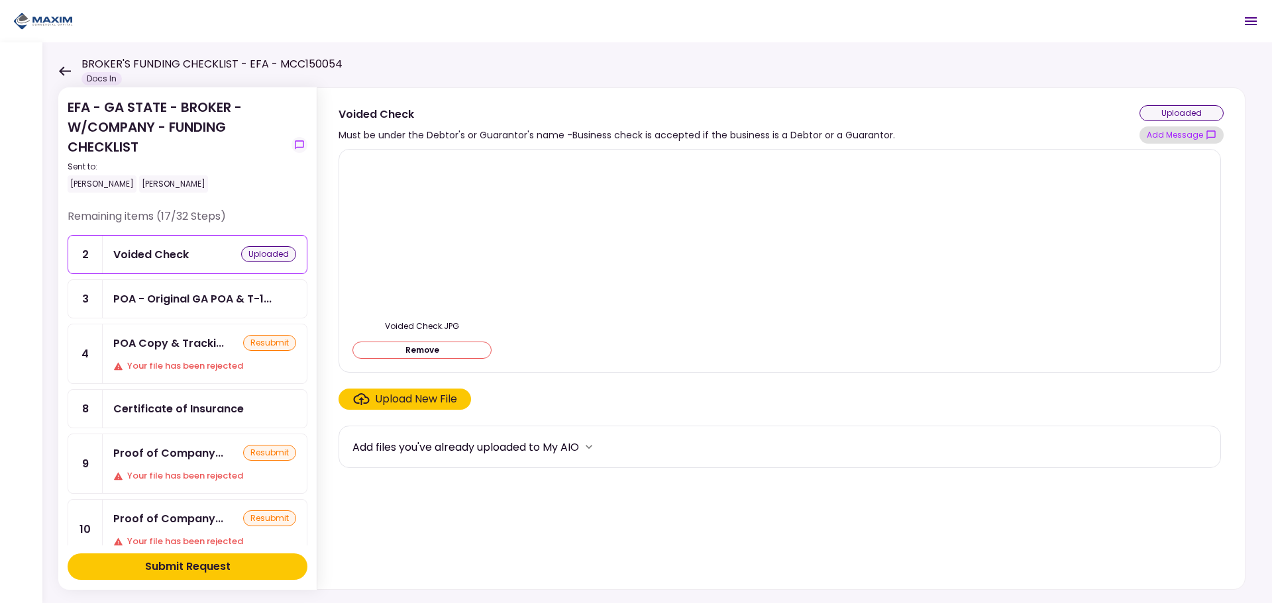
click at [661, 137] on button "Add Message" at bounding box center [1181, 135] width 84 height 17
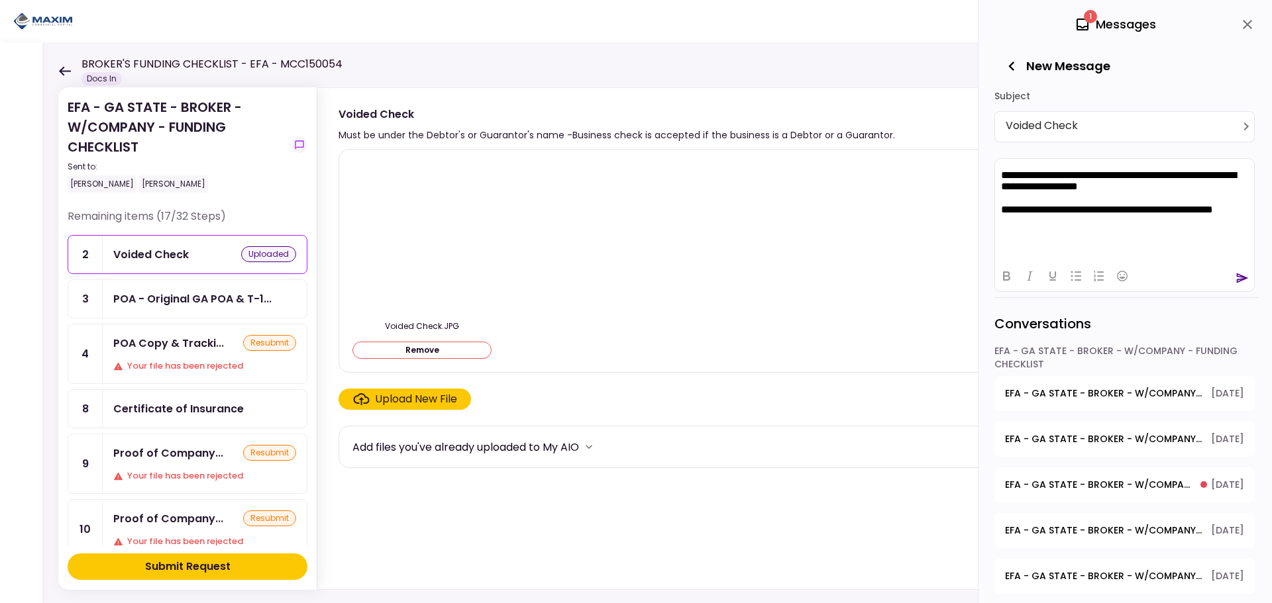
click at [661, 208] on p "**********" at bounding box center [1124, 215] width 247 height 24
click at [661, 222] on p "**********" at bounding box center [1124, 215] width 247 height 24
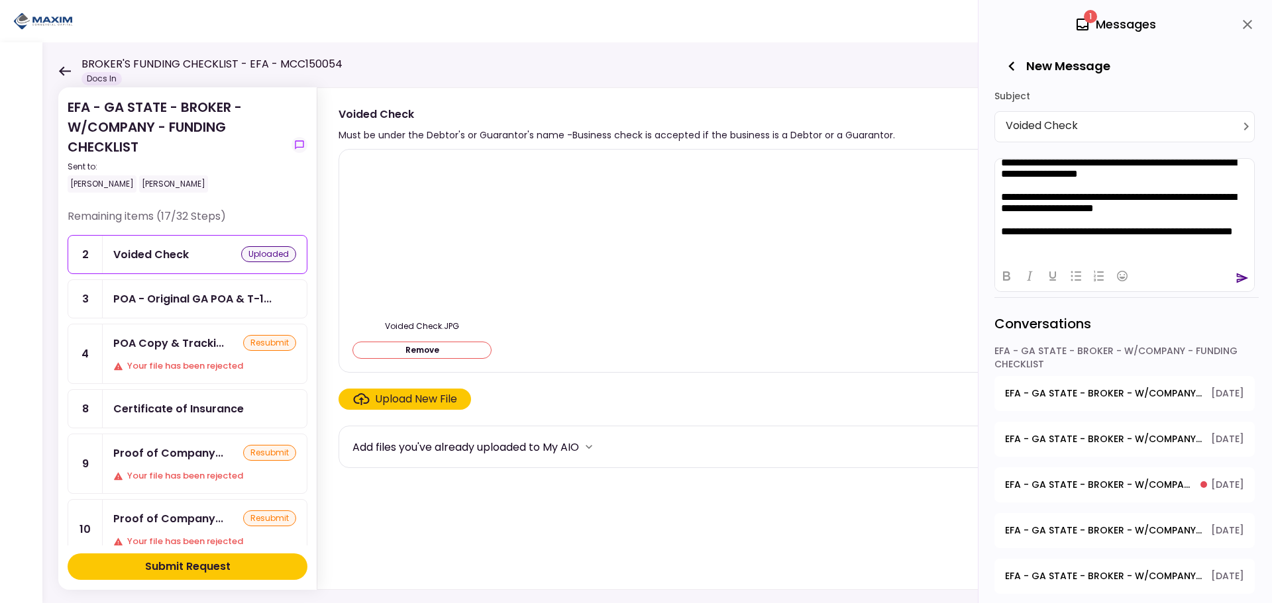
click at [661, 280] on icon "send" at bounding box center [1243, 278] width 12 height 10
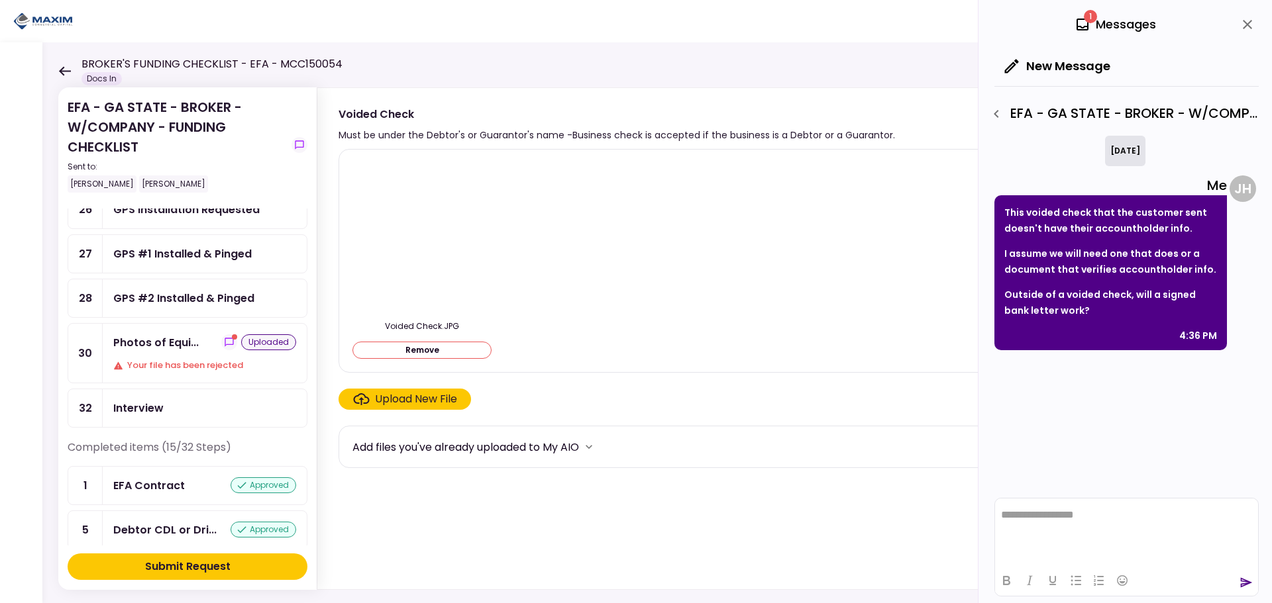
scroll to position [1259, 0]
